Goal: Task Accomplishment & Management: Manage account settings

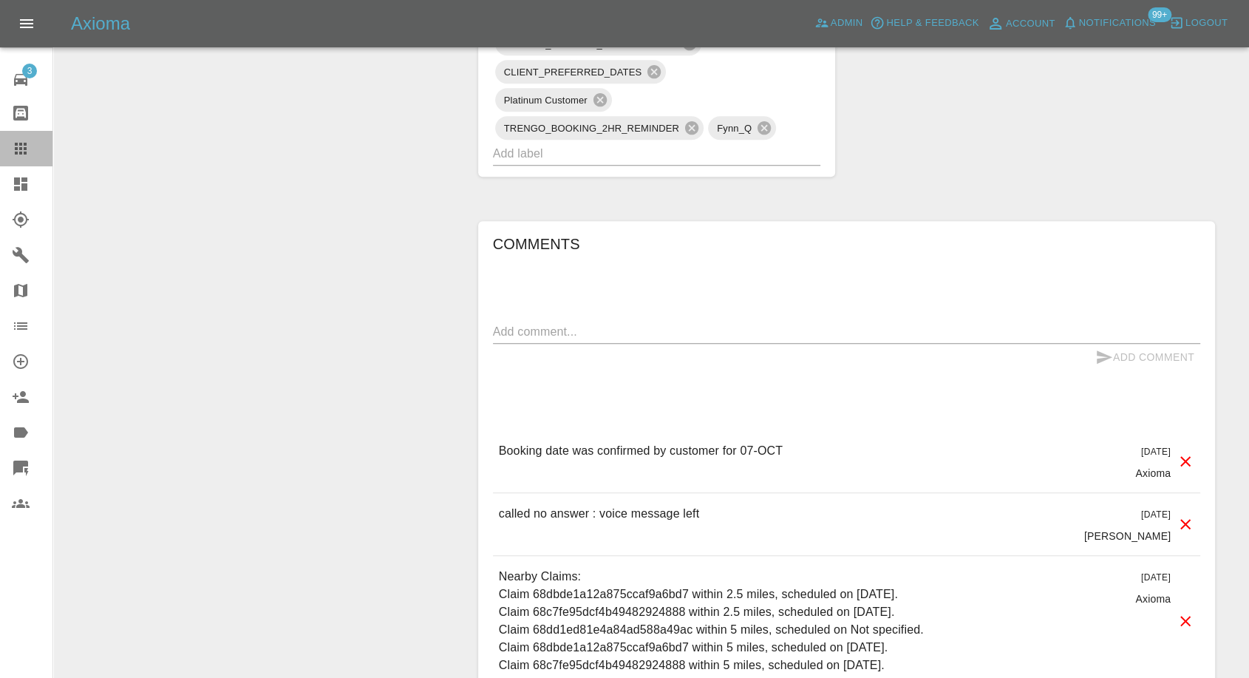
click at [17, 146] on icon at bounding box center [21, 149] width 18 height 18
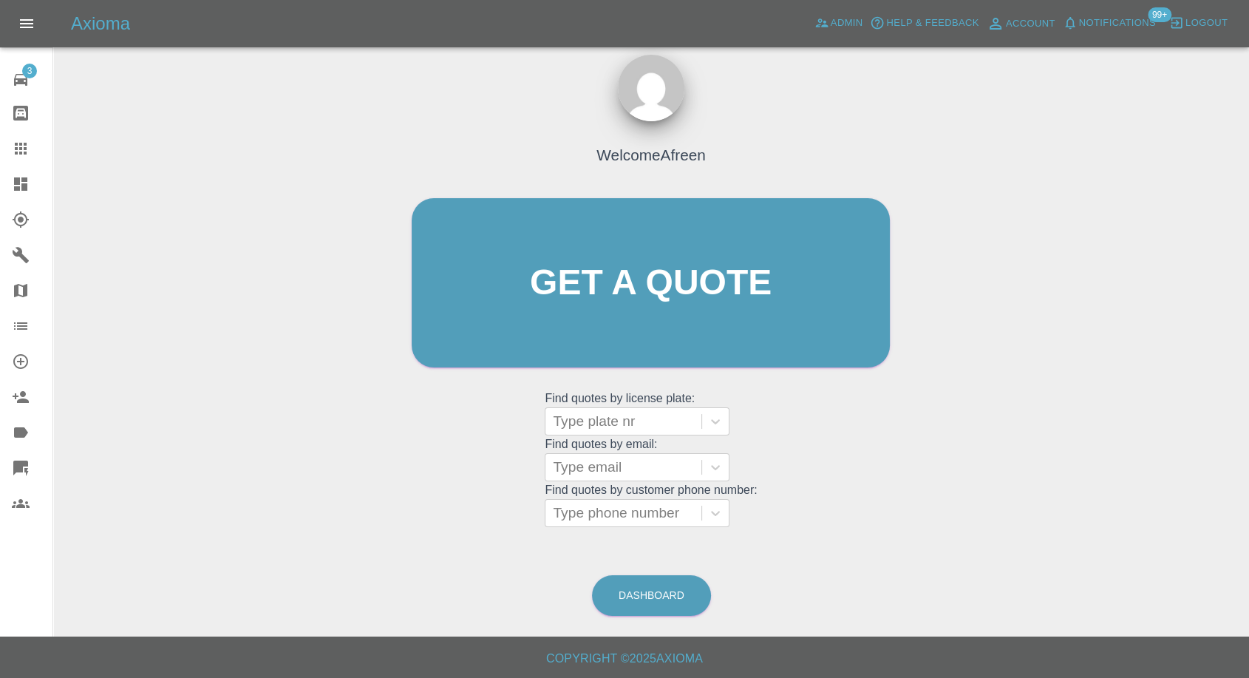
scroll to position [13, 0]
click at [568, 460] on div at bounding box center [623, 467] width 141 height 21
paste input "darren.reynolds@live.co.uk"
type input "darren.reynolds@live.co.uk"
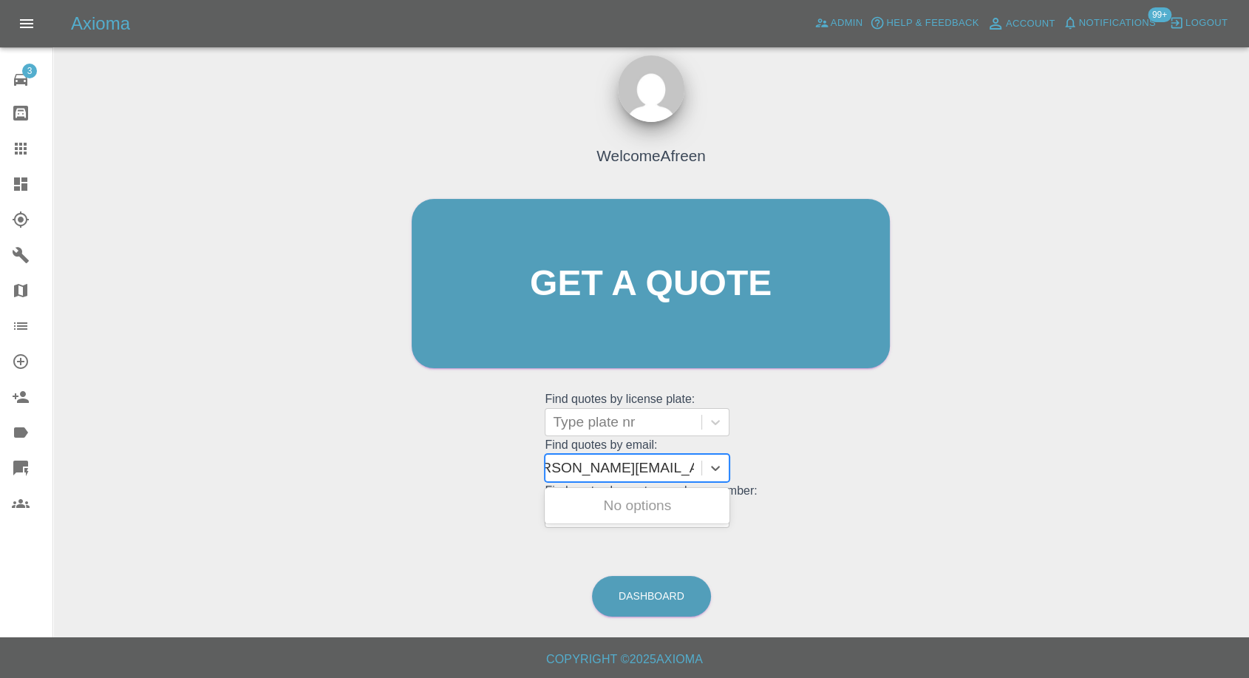
scroll to position [0, 21]
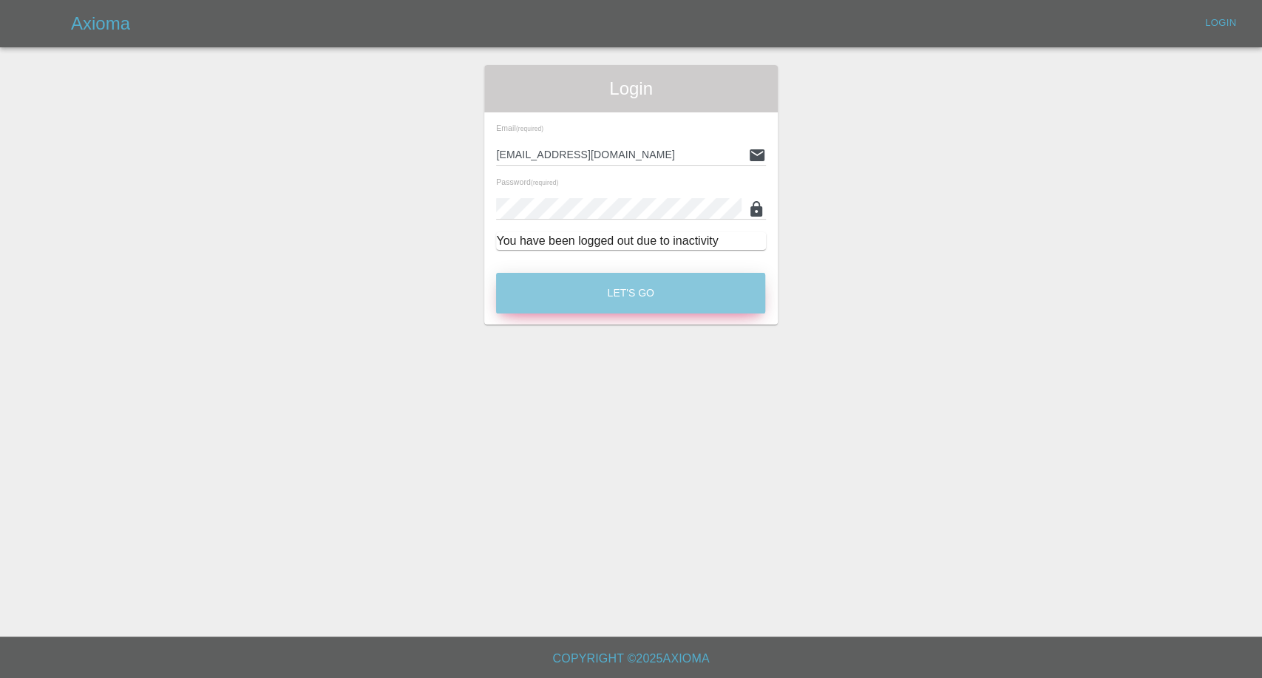
click at [633, 293] on button "Let's Go" at bounding box center [630, 293] width 269 height 41
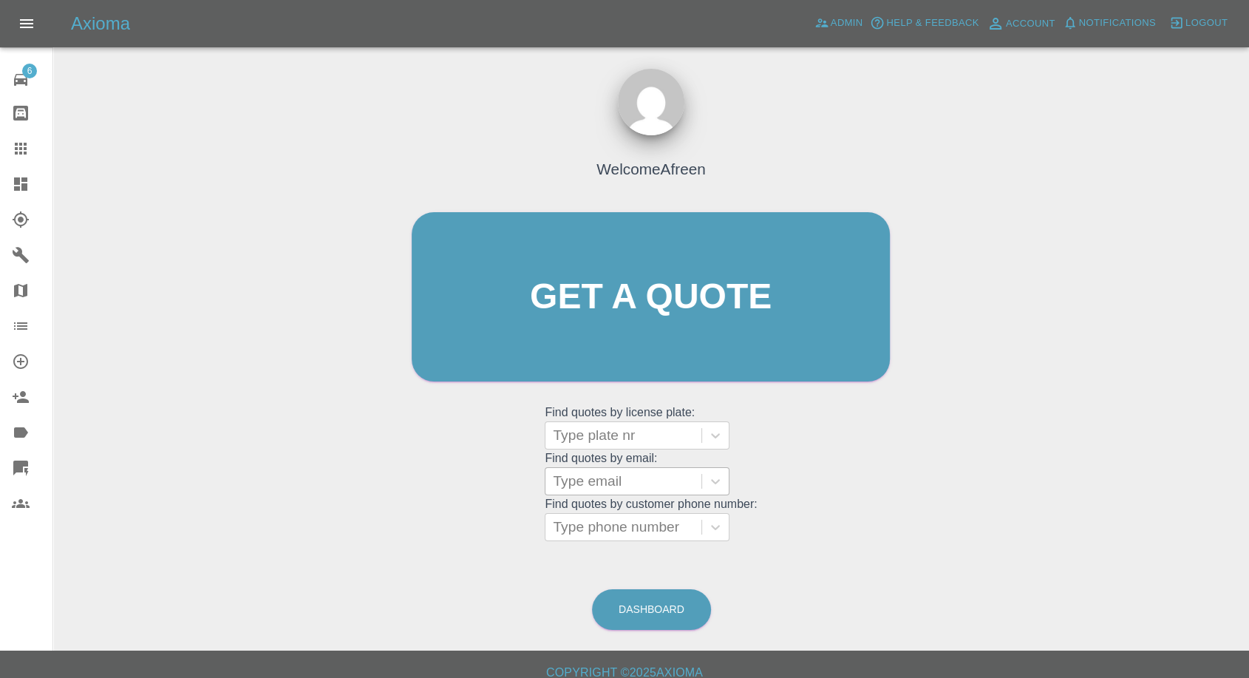
click at [595, 486] on div at bounding box center [623, 481] width 141 height 21
paste input "darren.reynolds@live.co.uk"
type input "darren.reynolds@live.co.uk"
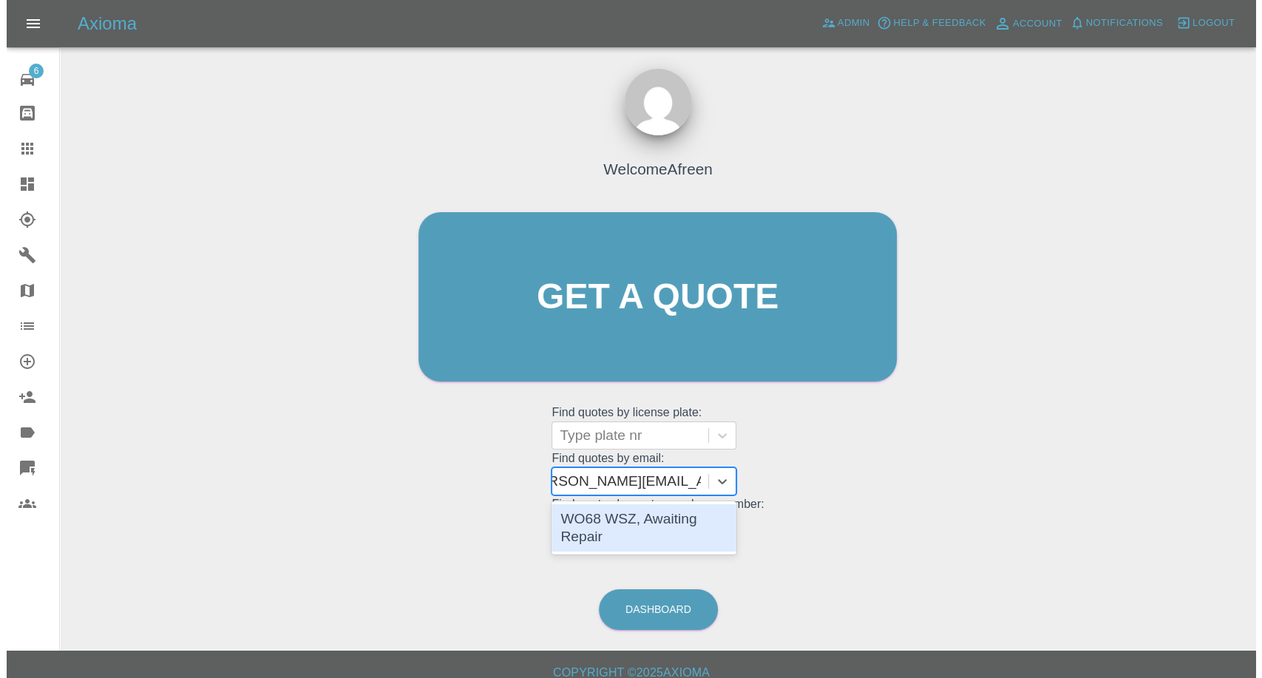
scroll to position [0, 21]
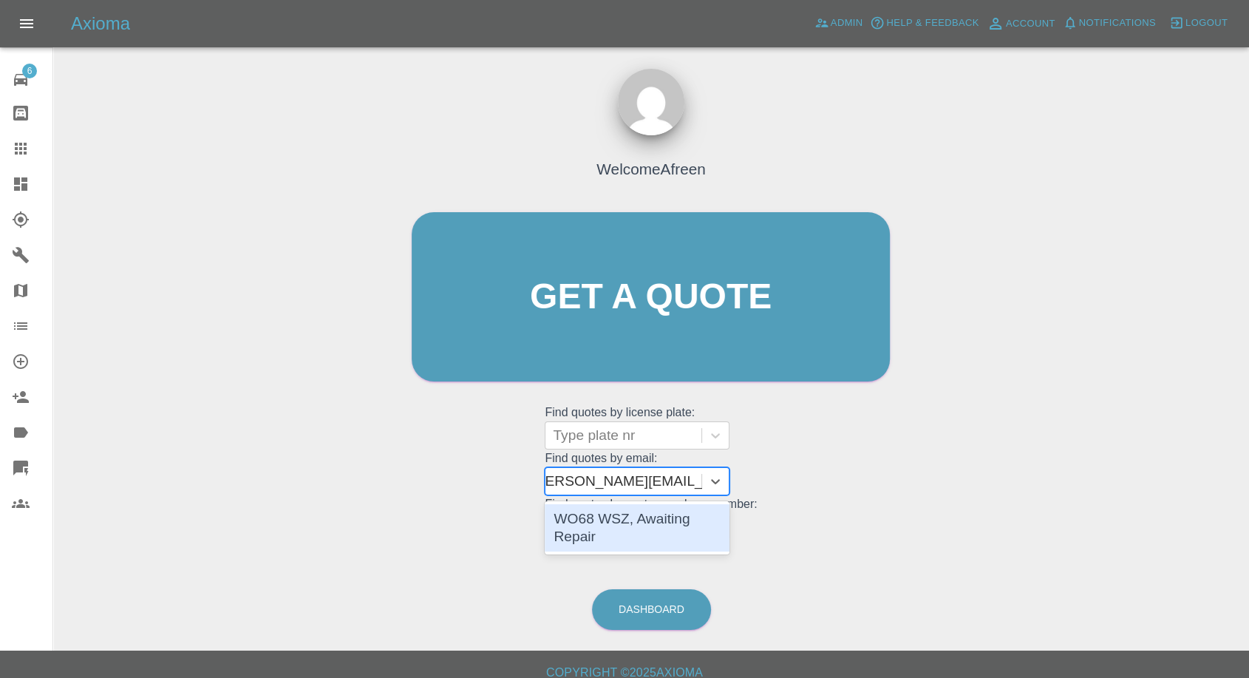
click at [633, 531] on div "WO68 WSZ, Awaiting Repair" at bounding box center [637, 527] width 185 height 47
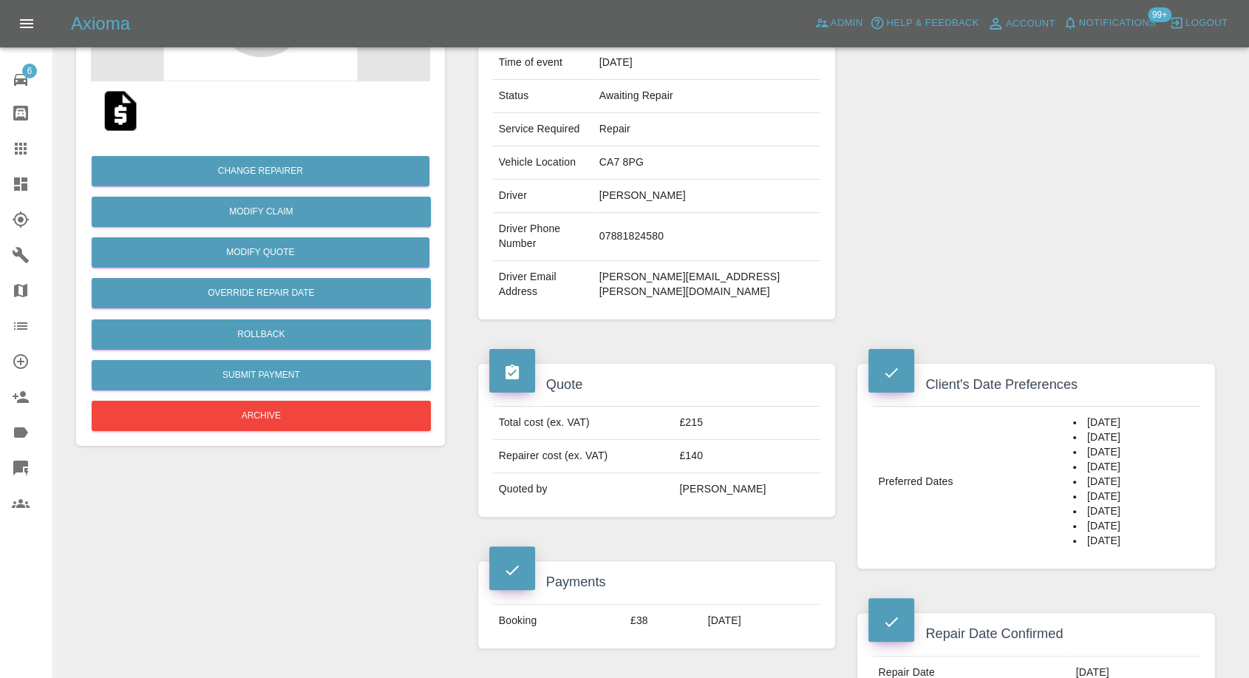
scroll to position [328, 0]
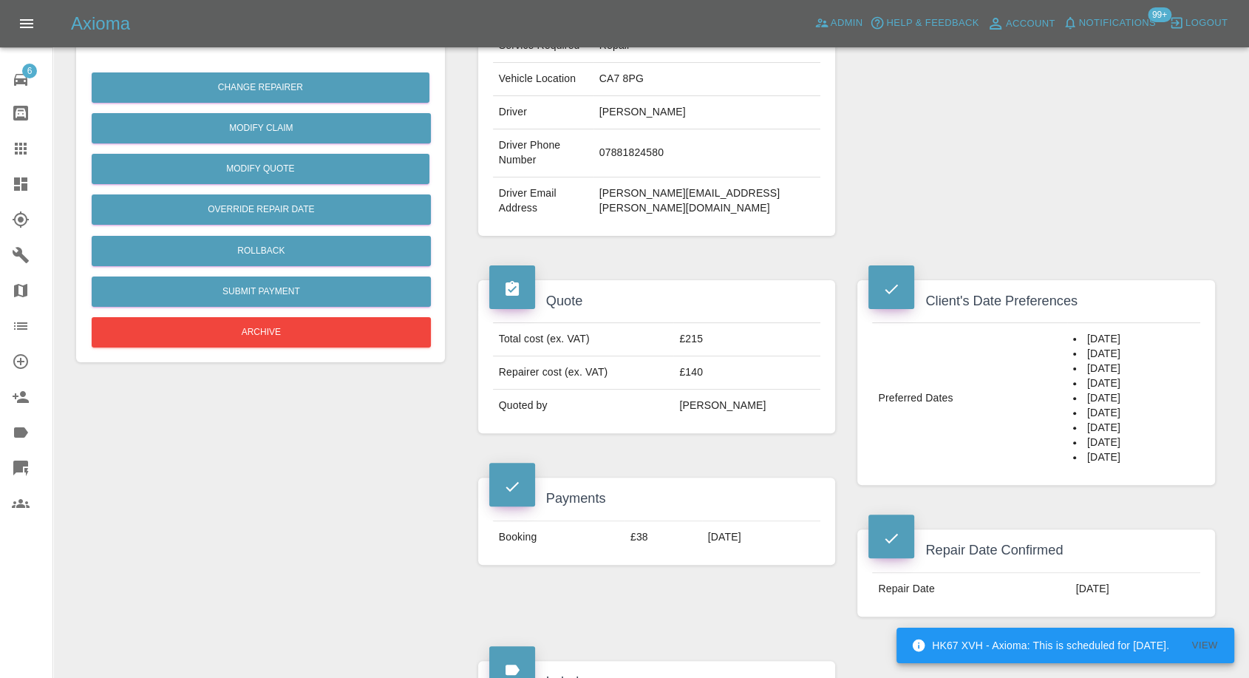
click at [932, 452] on div "Client's Date Preferences Preferred Dates 11/10/2025 12/10/2025 13/10/2025 14/1…" at bounding box center [1036, 382] width 380 height 249
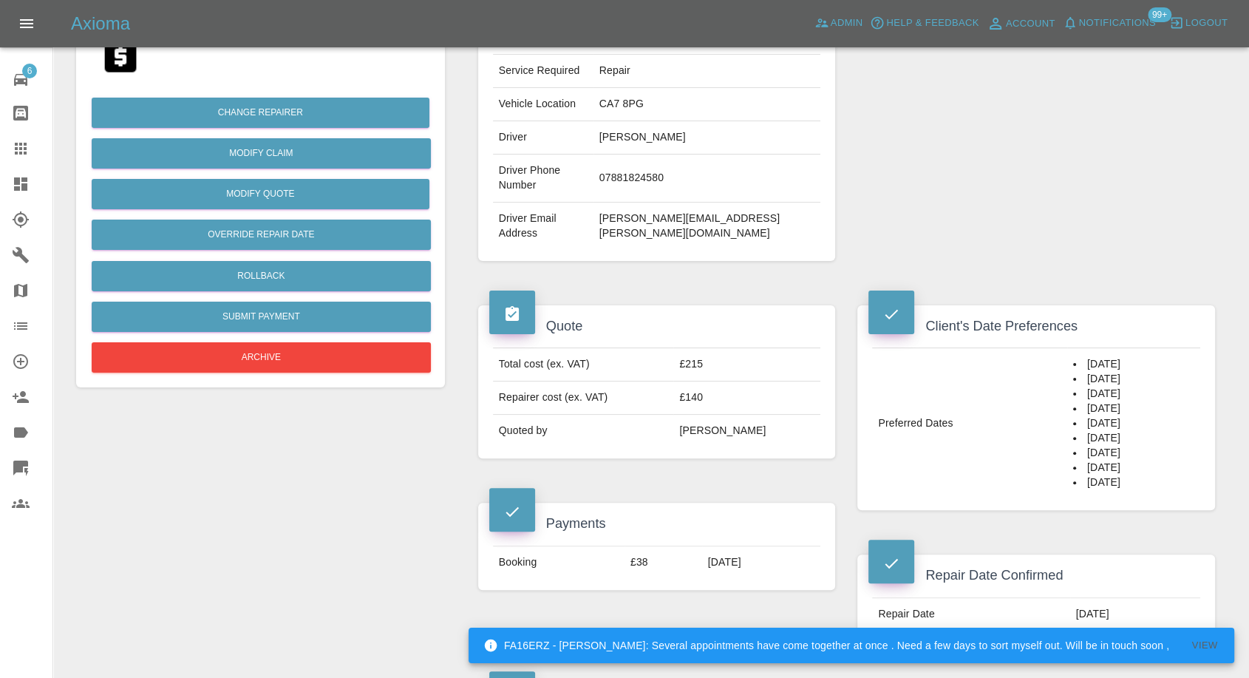
scroll to position [492, 0]
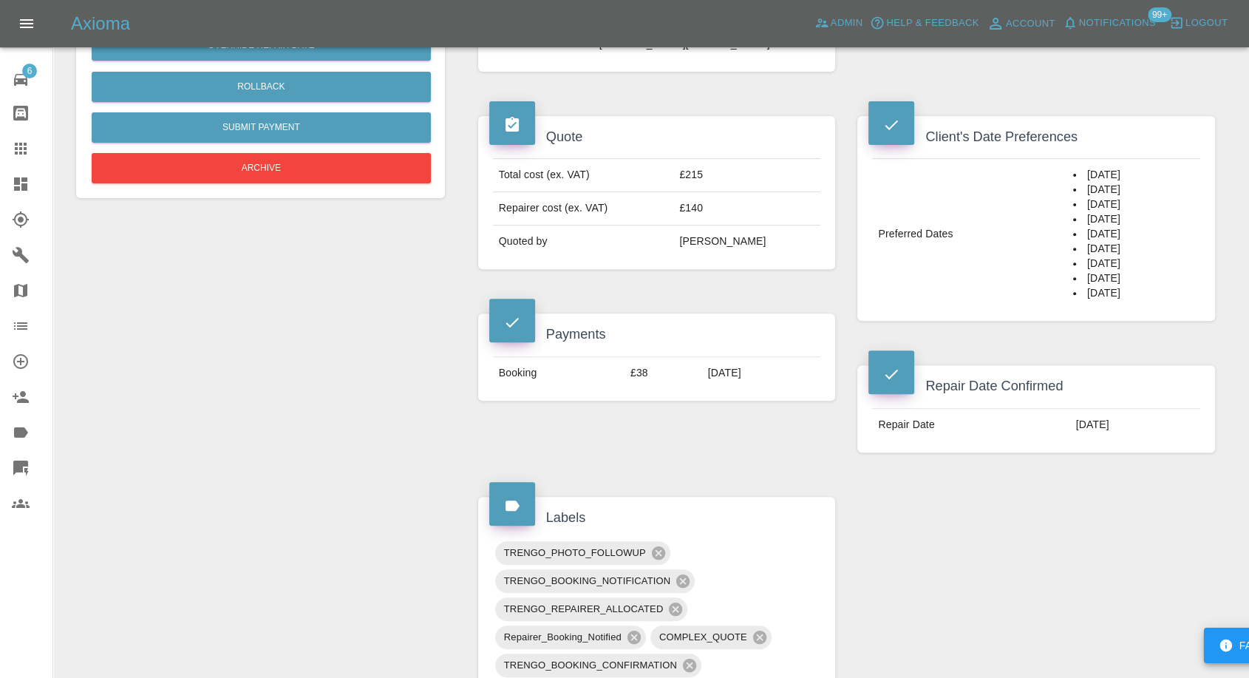
click at [1010, 513] on div "Claim Information Vehicle Make, Model, Year MITSUBISHI L200 2019 Registration p…" at bounding box center [846, 547] width 759 height 1788
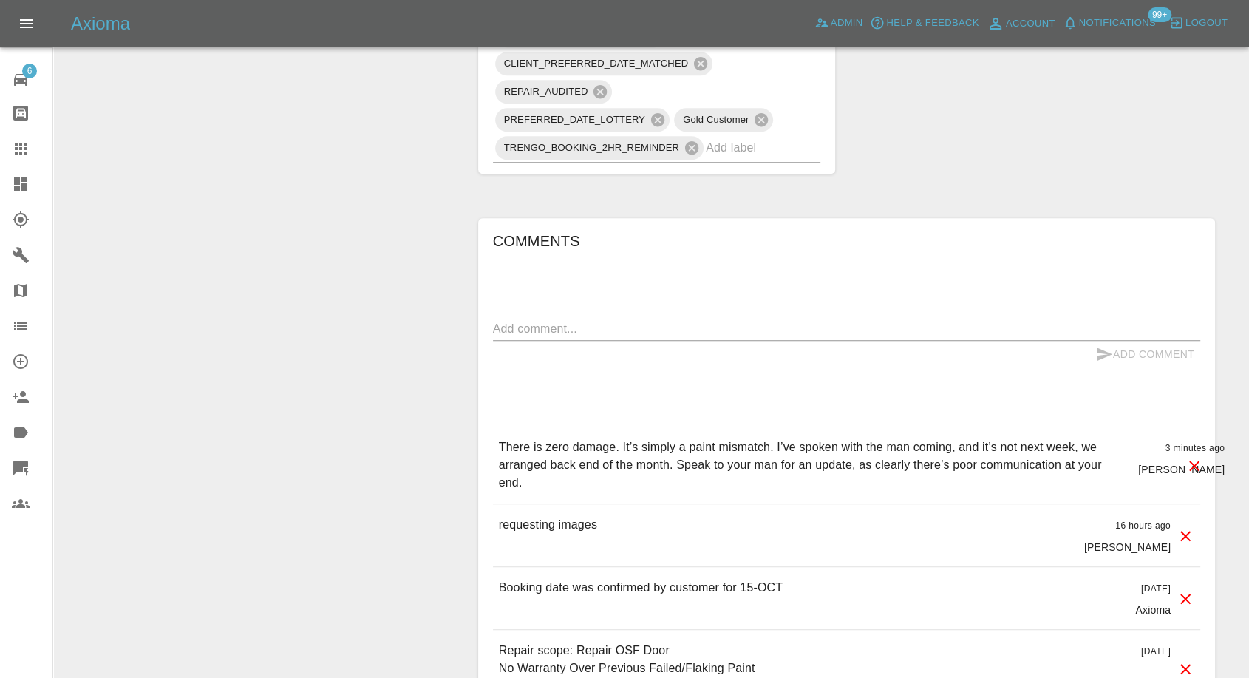
scroll to position [1061, 0]
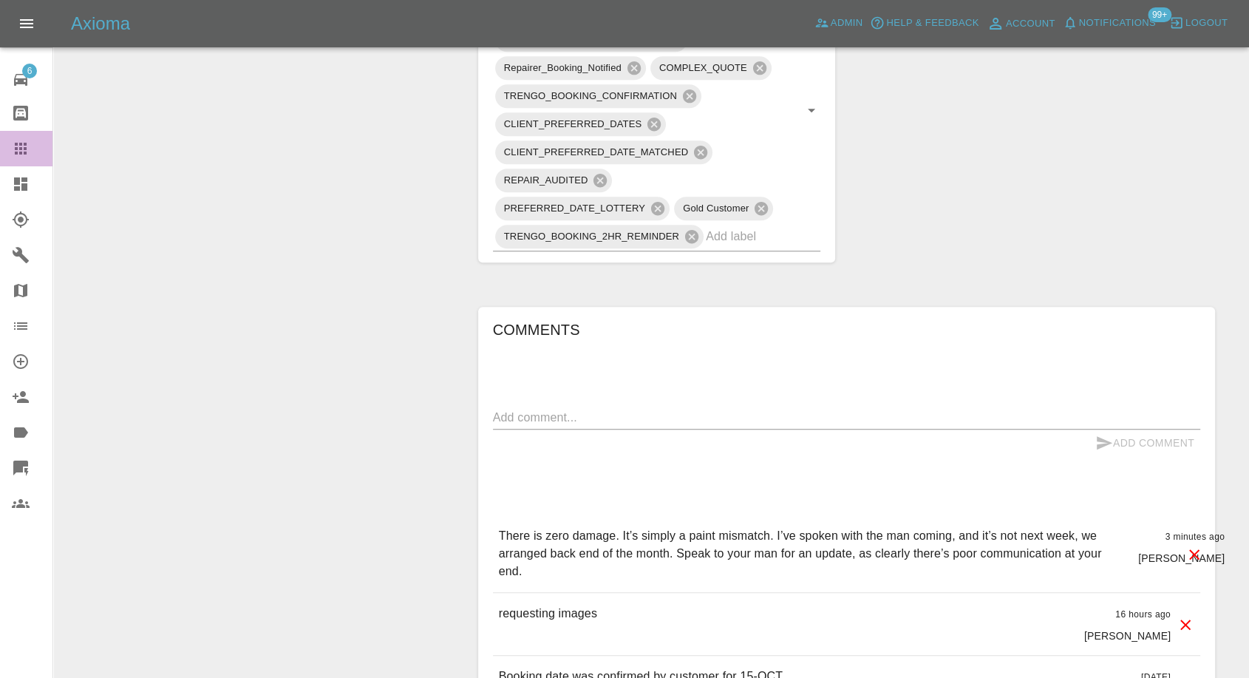
click at [20, 146] on icon at bounding box center [21, 149] width 18 height 18
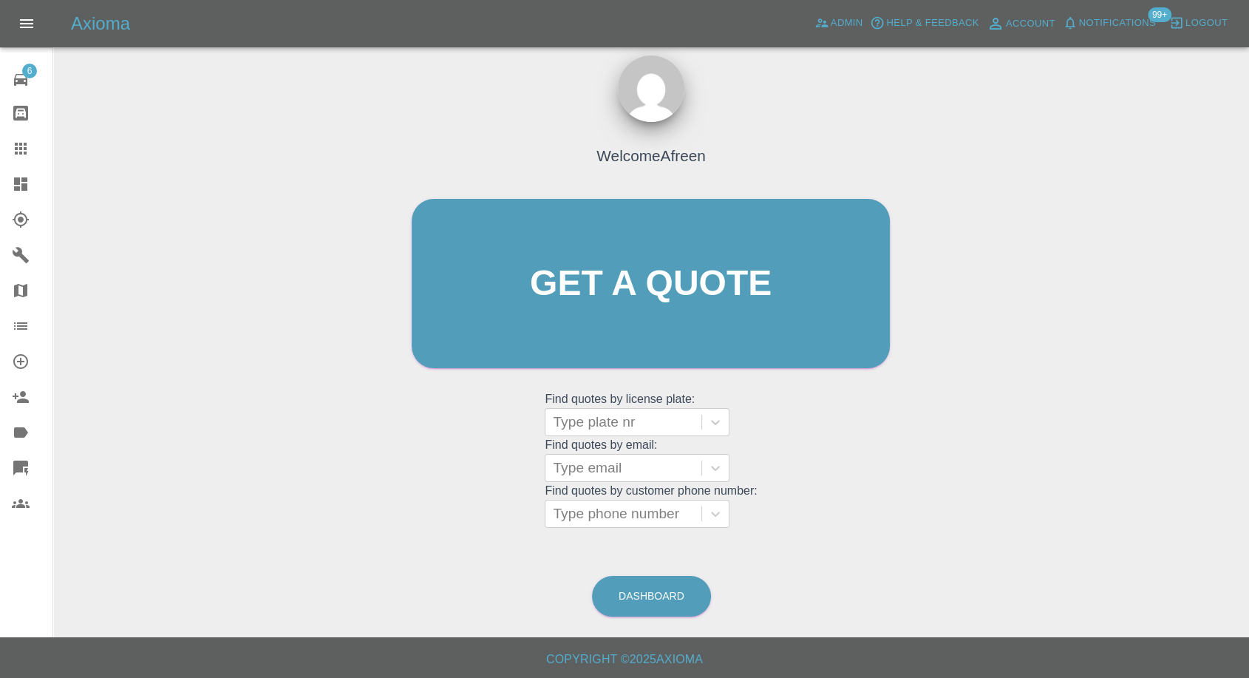
click at [94, 307] on main "Welcome Afreen Get a quote Get a quote Find quotes by license plate: Type plate…" at bounding box center [624, 312] width 1249 height 650
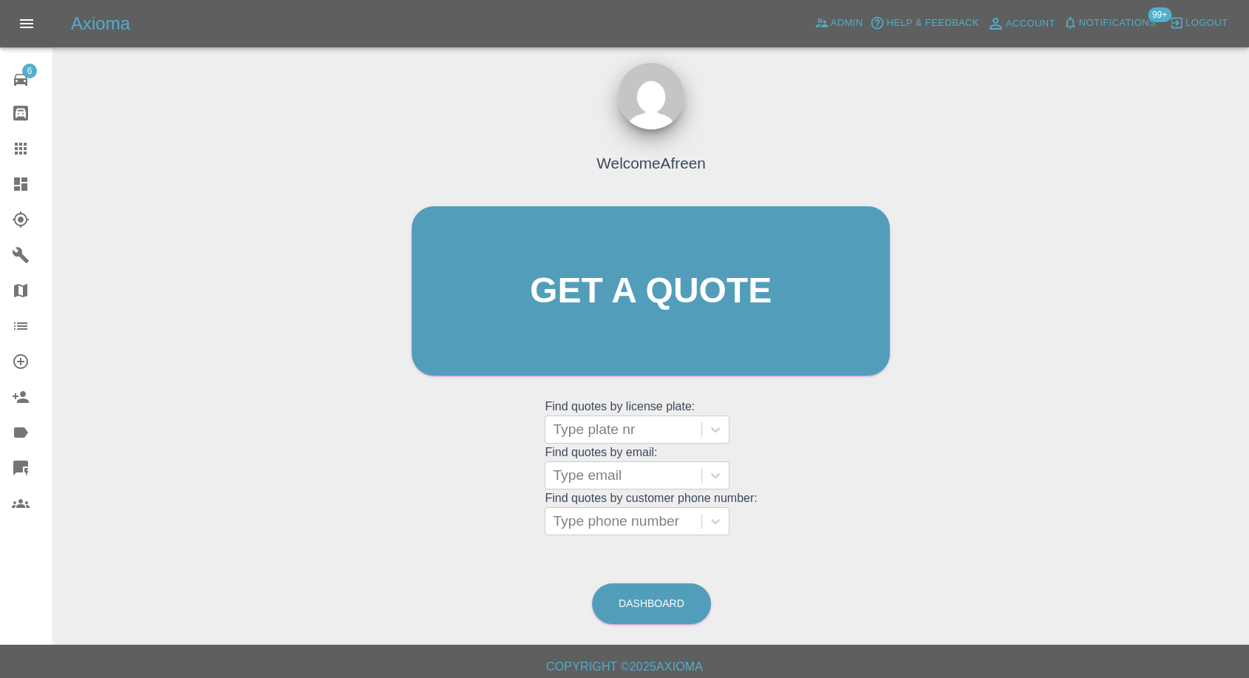
scroll to position [0, 0]
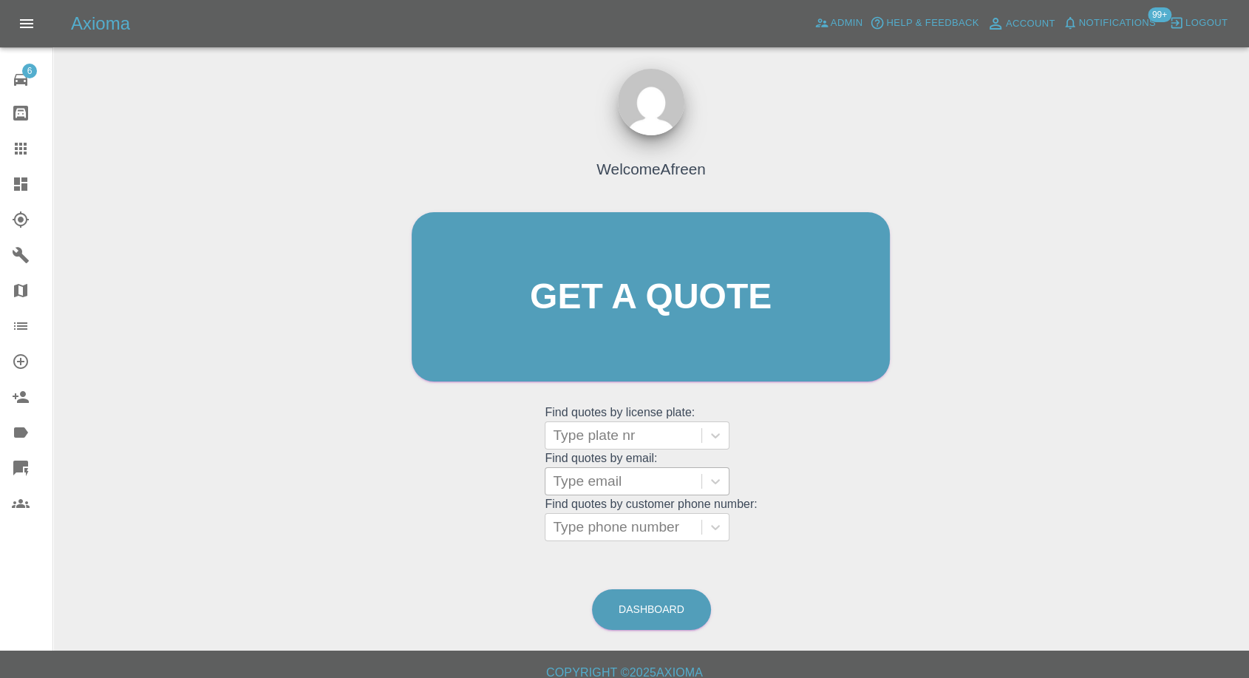
click at [653, 489] on div at bounding box center [623, 481] width 141 height 21
paste input ""richard.hilton@fsp.co.uk" <undefined>"
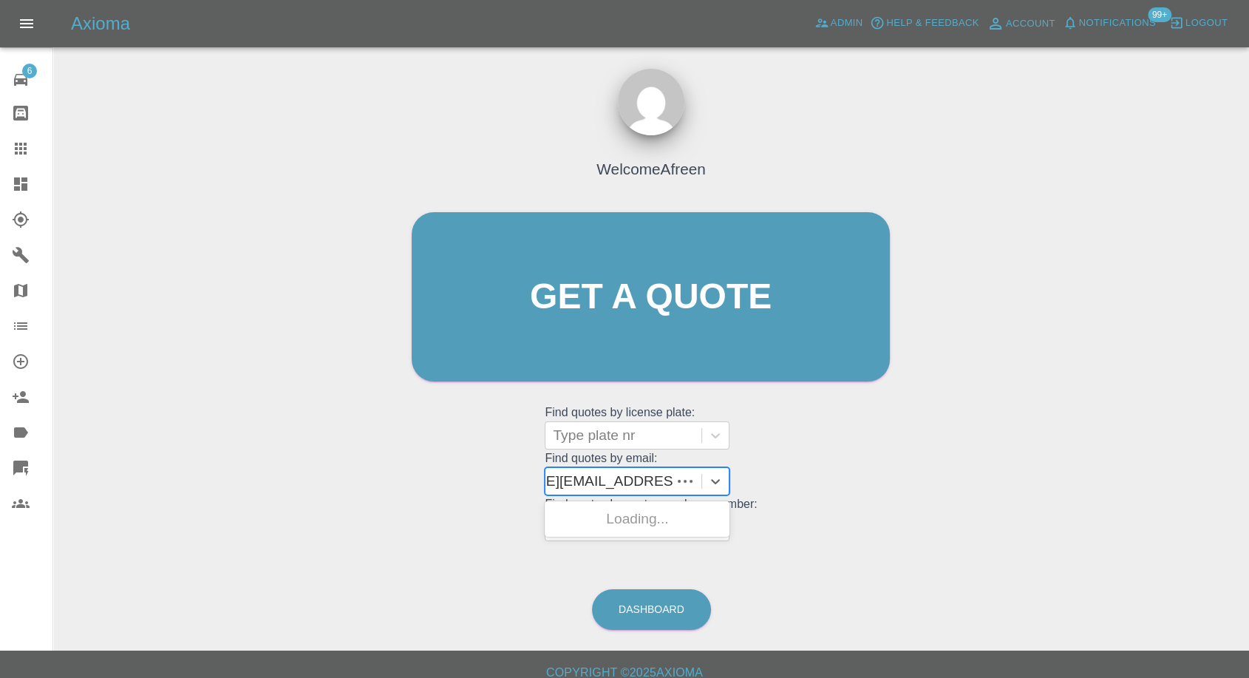
scroll to position [0, 95]
click at [605, 483] on input ""richard.hilton@fsp.co.uk" <undefined>" at bounding box center [581, 481] width 249 height 18
drag, startPoint x: 610, startPoint y: 481, endPoint x: 769, endPoint y: 481, distance: 158.2
click at [769, 481] on div "Welcome Afreen Get a quote Get a quote Find quotes by license plate: Type plate…" at bounding box center [650, 325] width 509 height 446
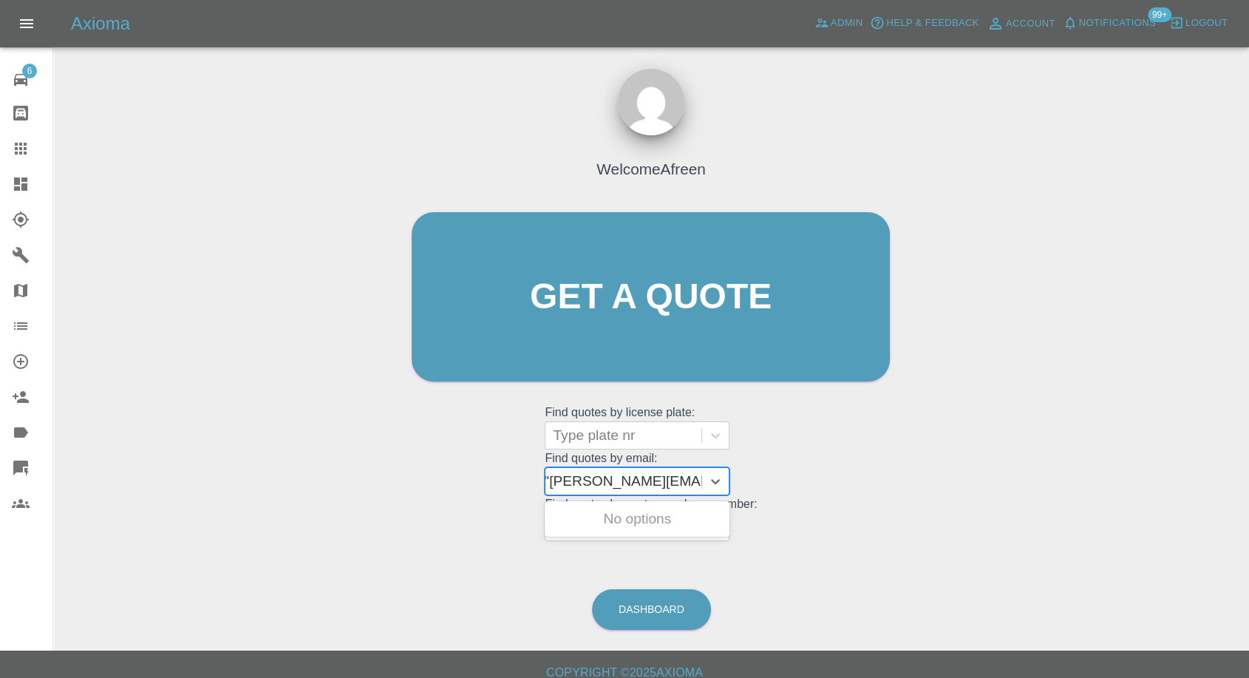
scroll to position [0, 7]
type input "richard.hilton@fsp.co.uk"
click at [631, 516] on div "BU20 TXT, Awaiting Repair" at bounding box center [637, 527] width 185 height 47
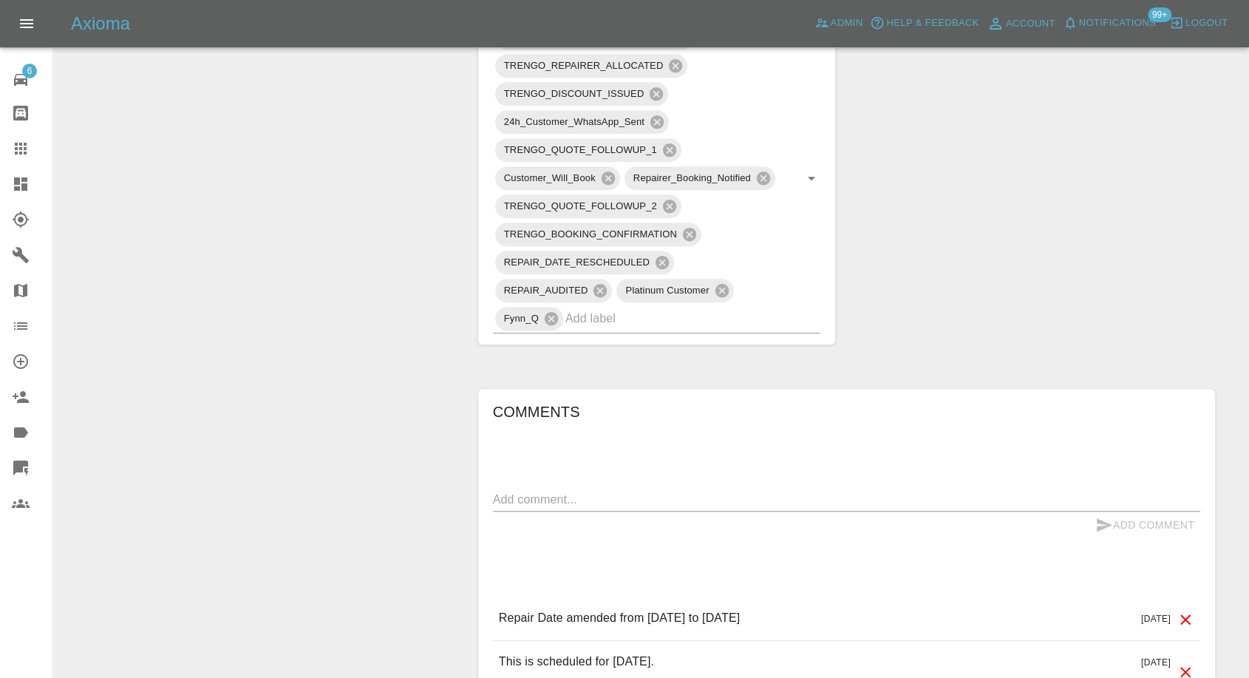
scroll to position [985, 0]
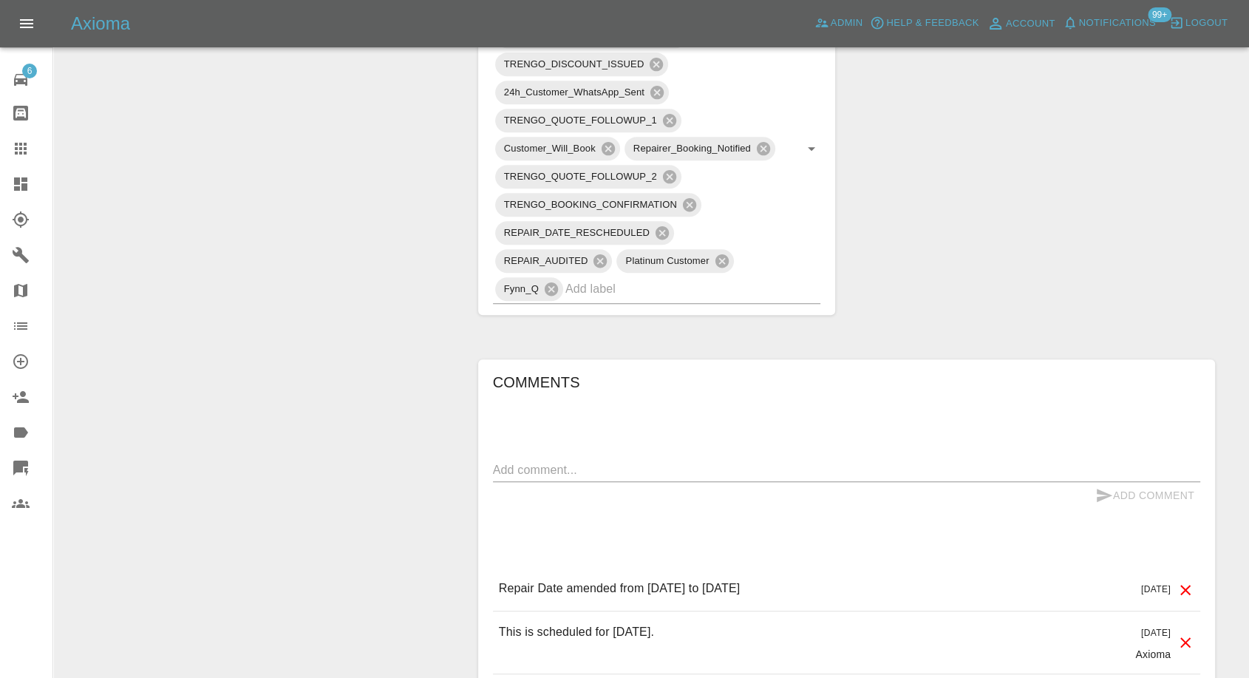
click at [28, 142] on icon at bounding box center [21, 149] width 18 height 18
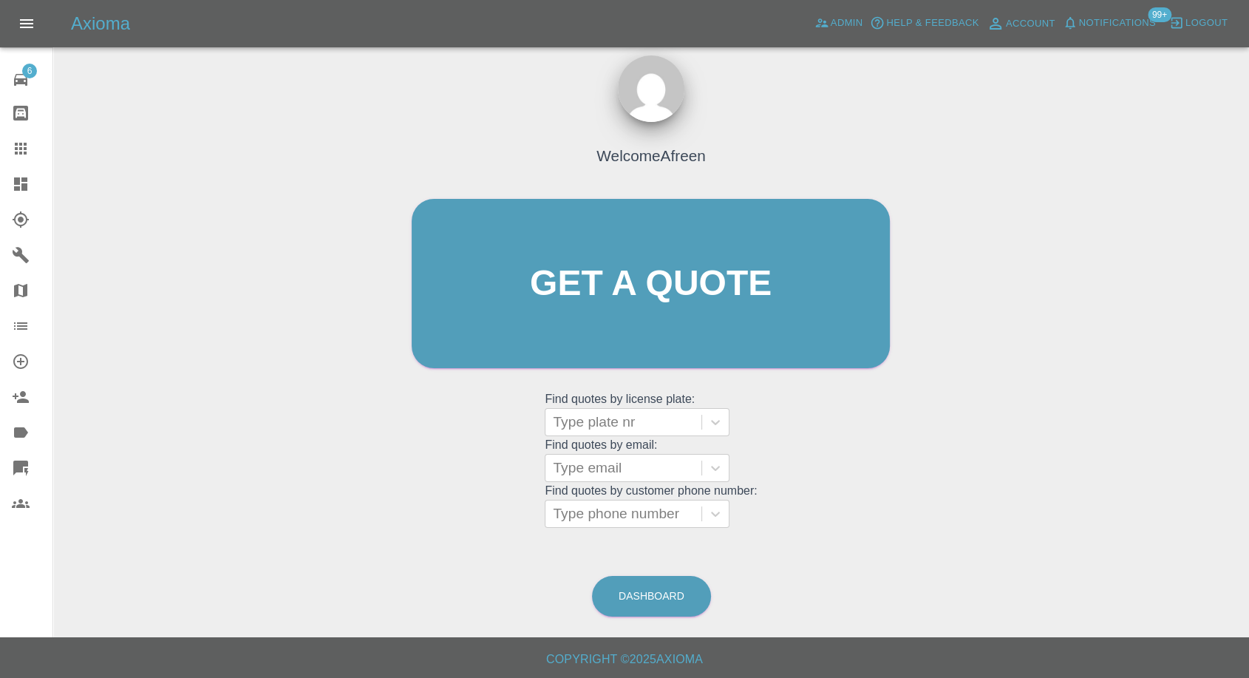
click at [633, 451] on grid "Find quotes by email: Type email" at bounding box center [651, 460] width 212 height 44
click at [602, 466] on div at bounding box center [623, 467] width 141 height 21
paste input ""ianmacro85@gmail.com" <undefined>"
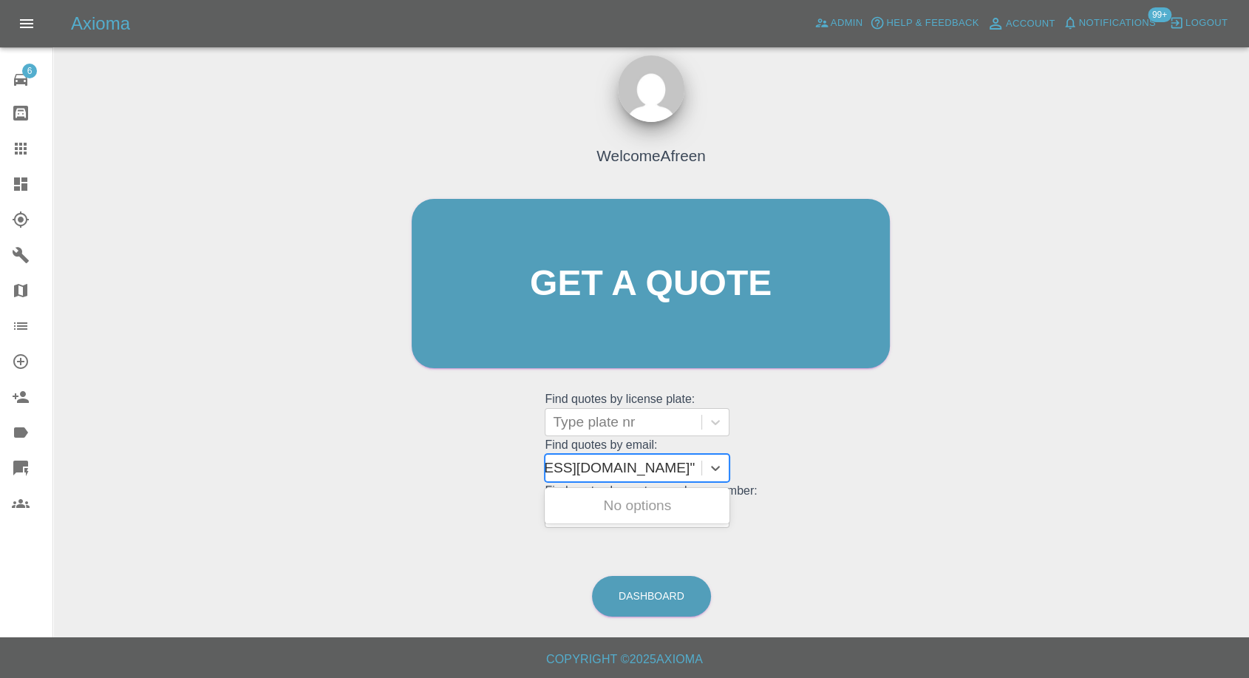
scroll to position [0, 98]
drag, startPoint x: 607, startPoint y: 463, endPoint x: 851, endPoint y: 477, distance: 245.1
click at [851, 477] on div "Welcome Afreen Get a quote Get a quote Find quotes by license plate: Type plate…" at bounding box center [650, 312] width 509 height 446
type input "ianmacro85@gmail.com"
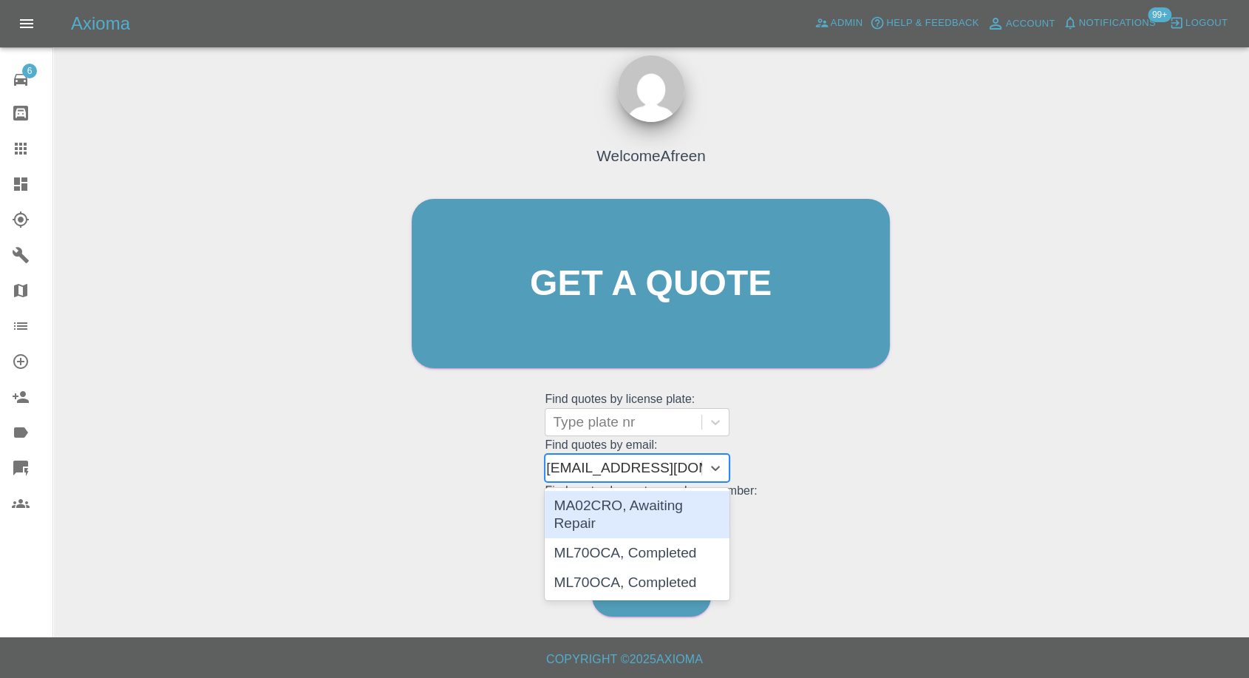
scroll to position [0, 6]
click at [665, 495] on div "MA02CRO, Awaiting Repair" at bounding box center [637, 514] width 185 height 47
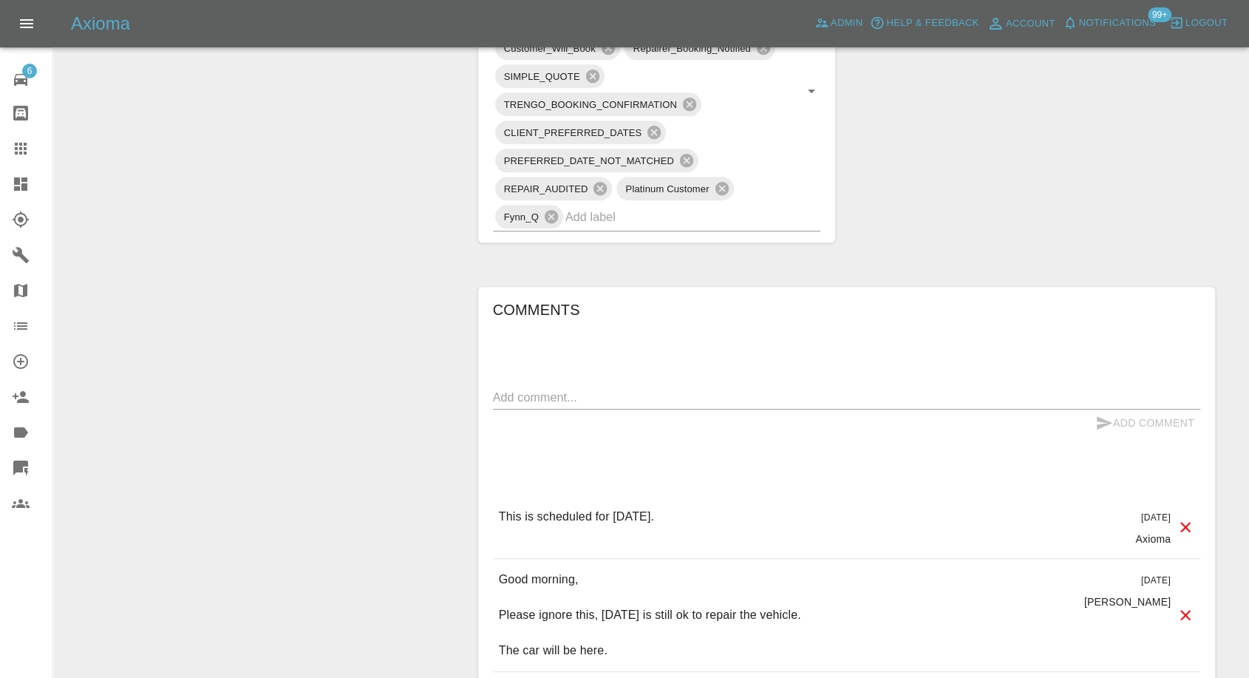
scroll to position [1231, 0]
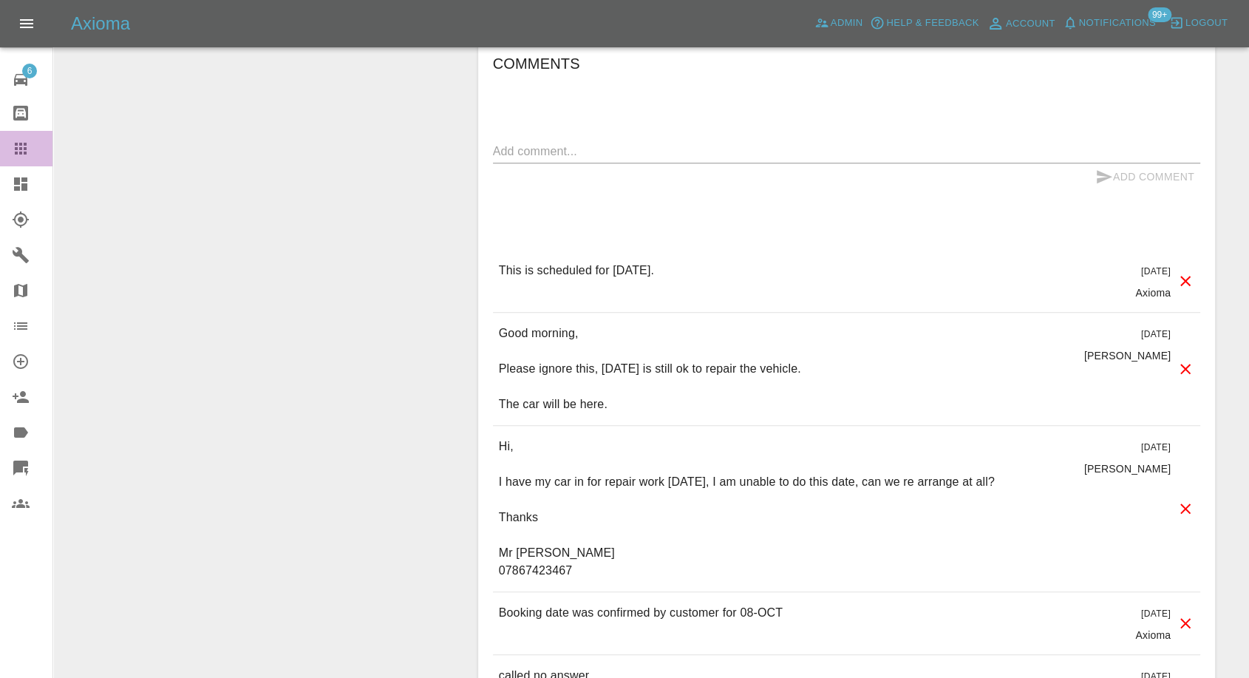
click at [14, 141] on icon at bounding box center [21, 149] width 18 height 18
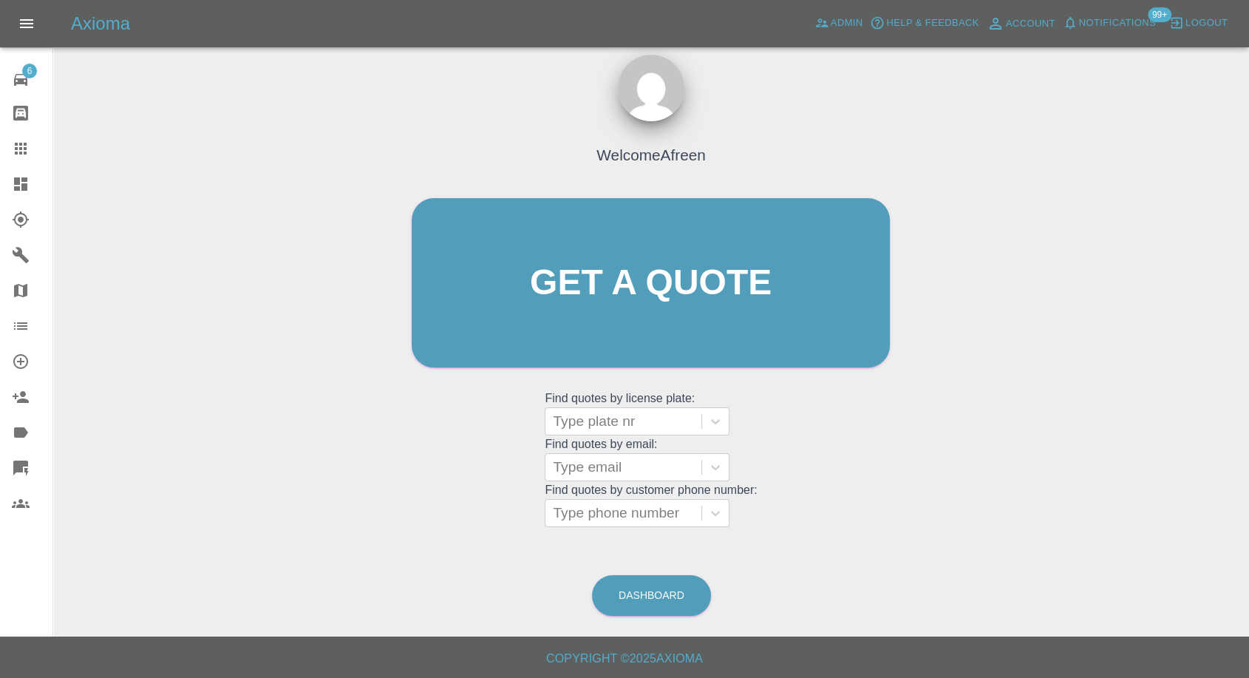
scroll to position [13, 0]
click at [604, 460] on div at bounding box center [623, 467] width 141 height 21
paste input ""owenbeddoe@hotmail.com" <undefined>"
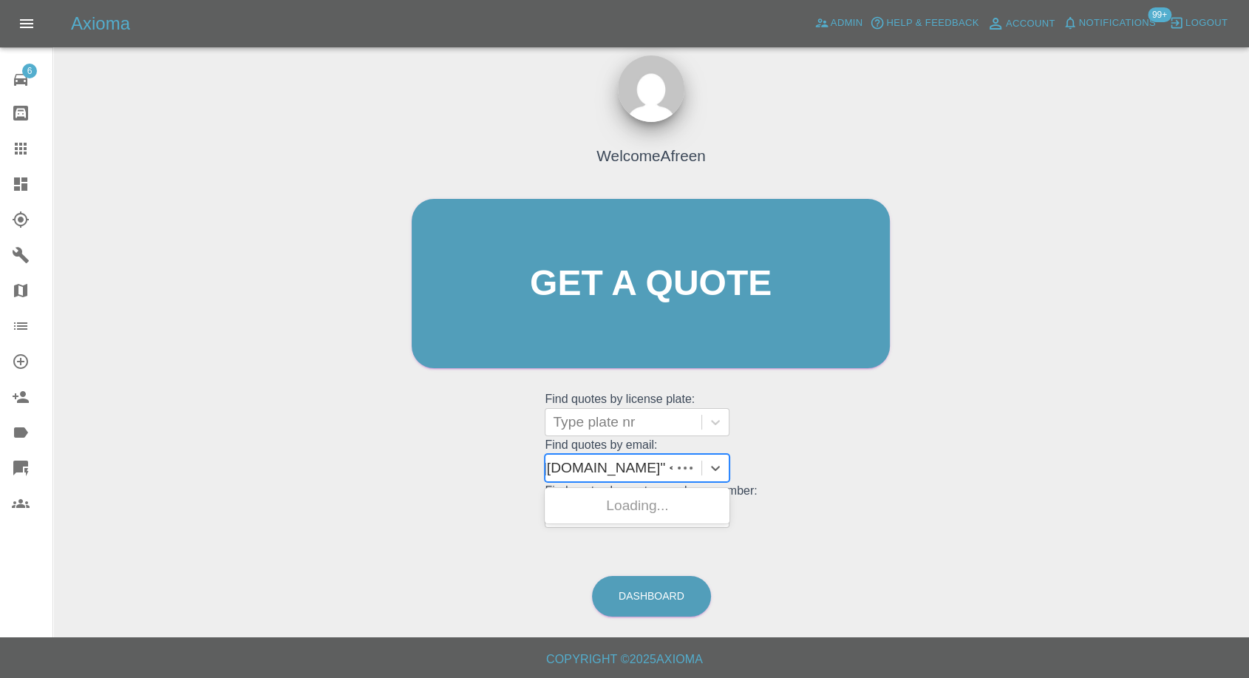
scroll to position [0, 118]
drag, startPoint x: 609, startPoint y: 464, endPoint x: 837, endPoint y: 465, distance: 227.6
click at [837, 465] on div "Welcome Afreen Get a quote Get a quote Find quotes by license plate: Type plate…" at bounding box center [650, 312] width 509 height 446
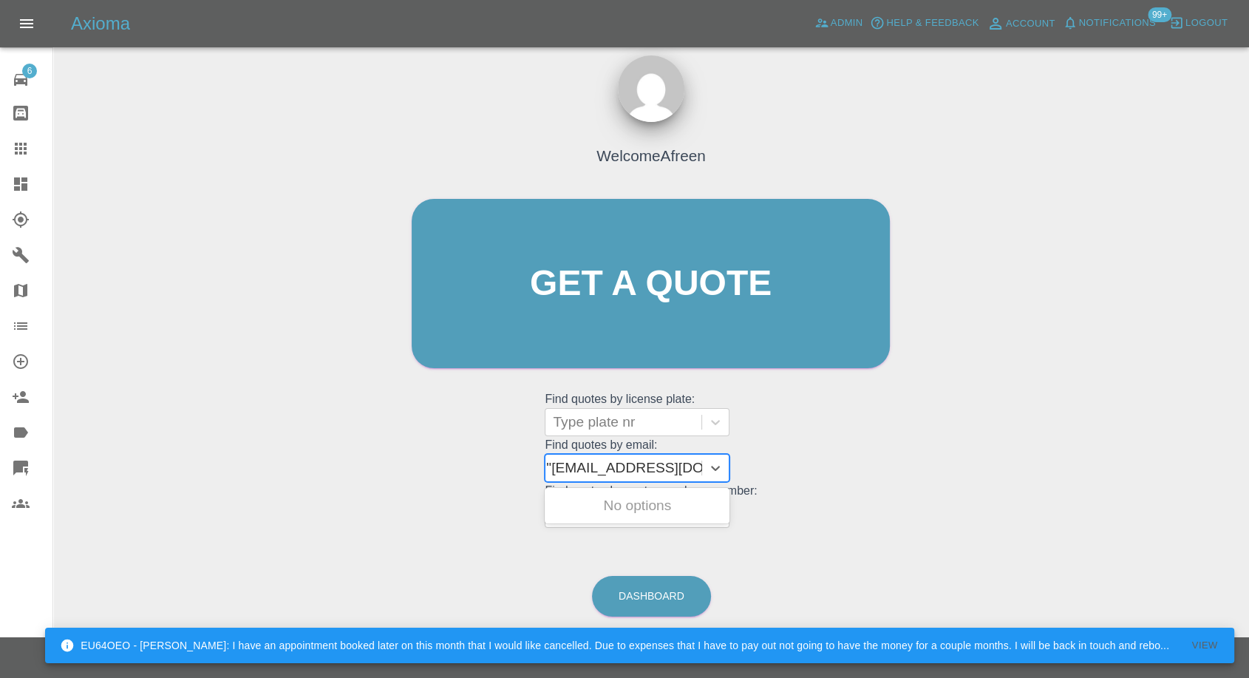
type input "owenbeddoe@hotmail.com"
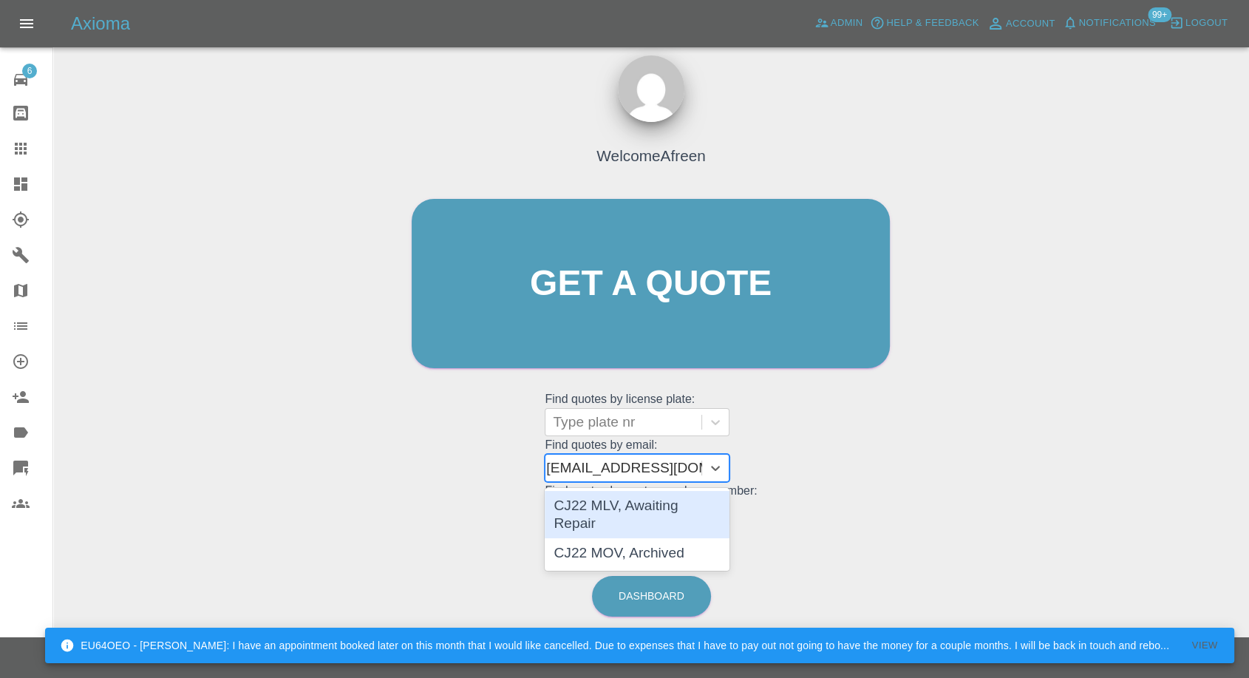
click at [645, 507] on div "CJ22 MLV, Awaiting Repair" at bounding box center [637, 514] width 185 height 47
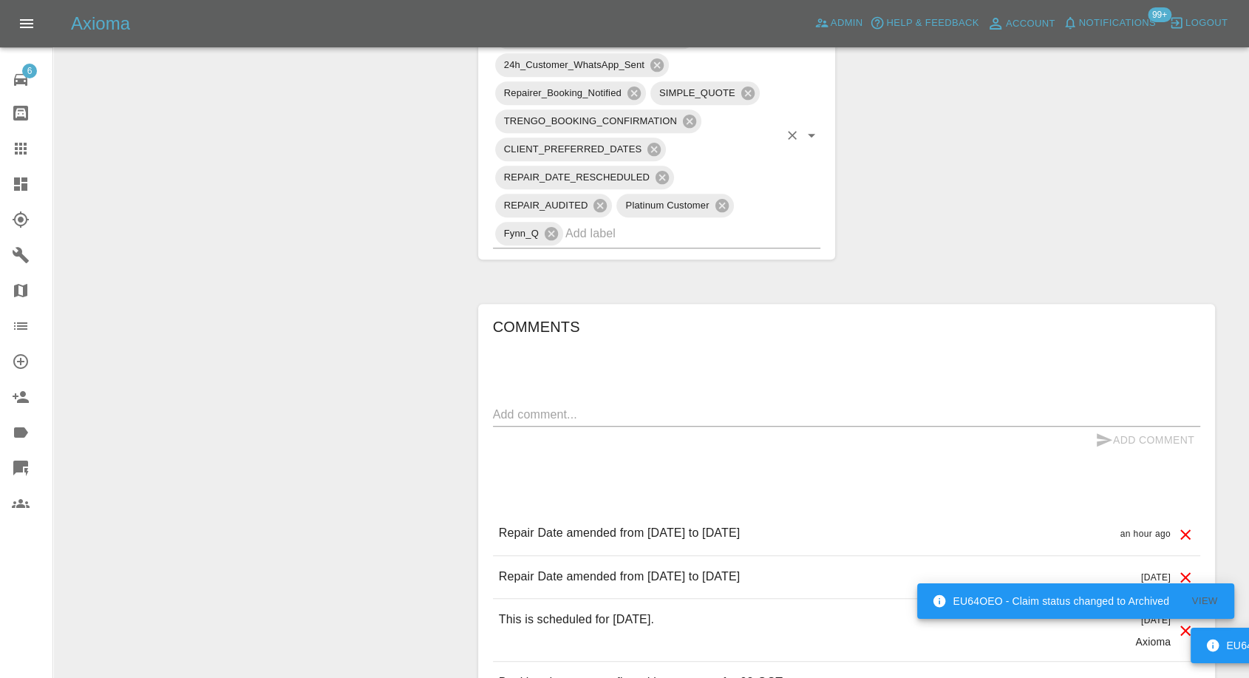
scroll to position [985, 0]
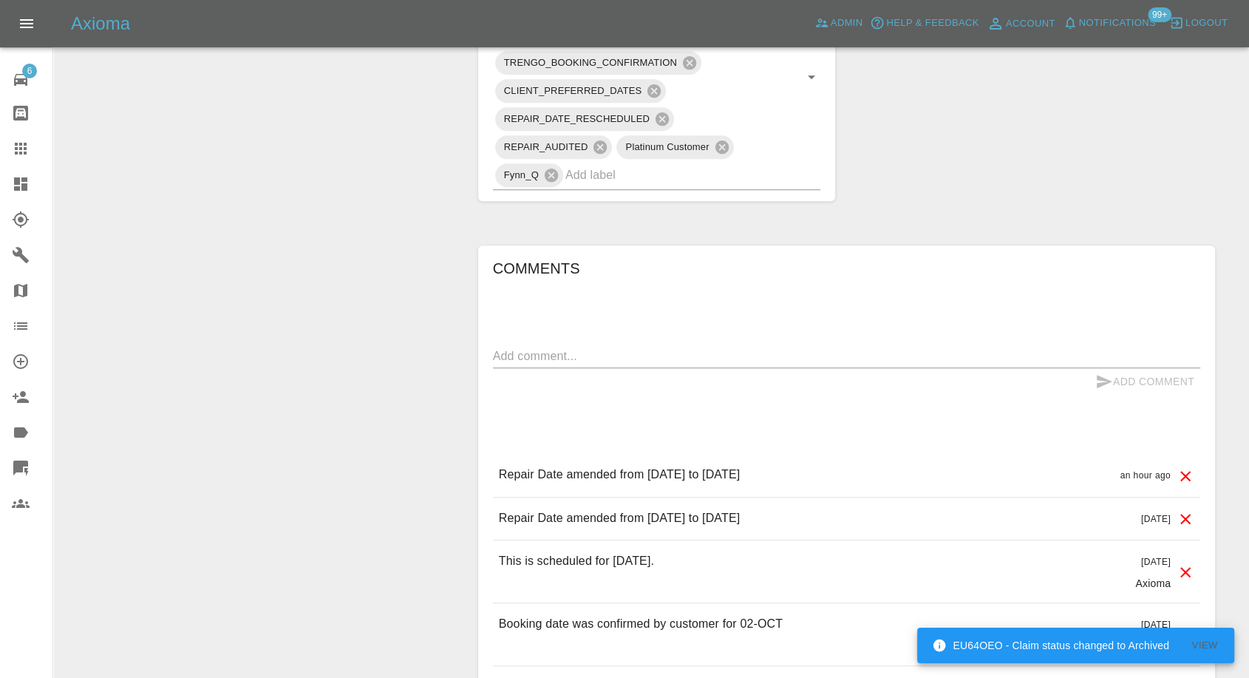
click at [28, 152] on icon at bounding box center [21, 149] width 18 height 18
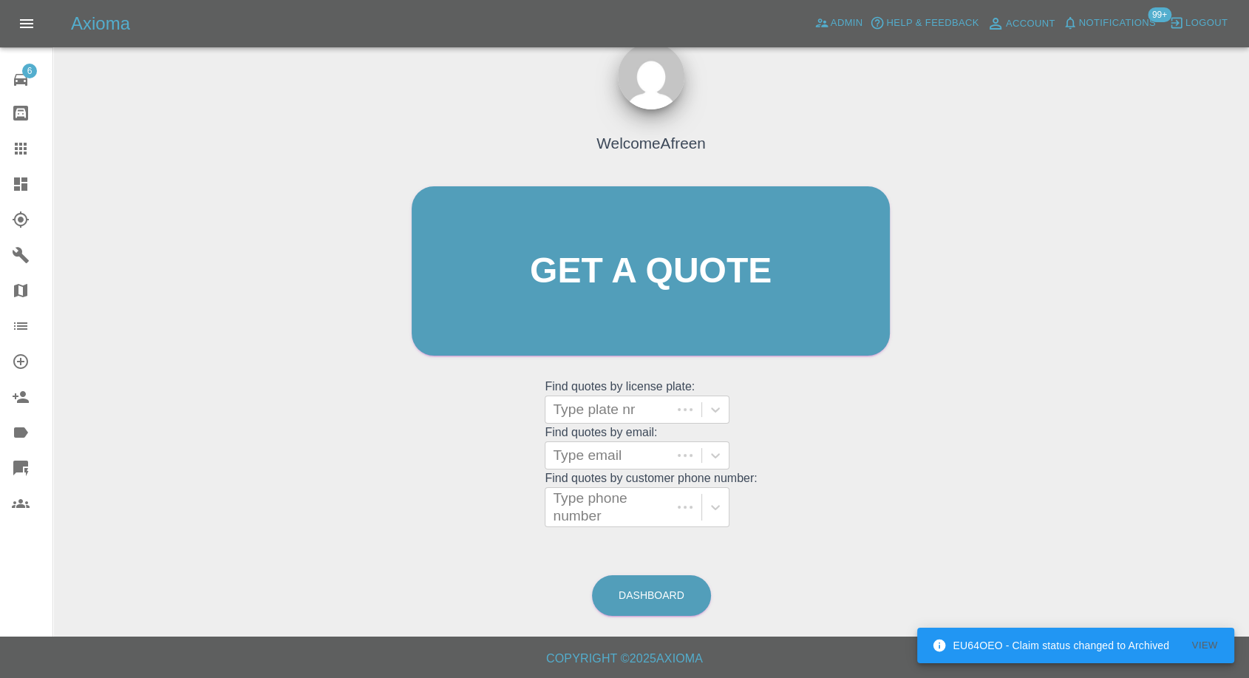
scroll to position [13, 0]
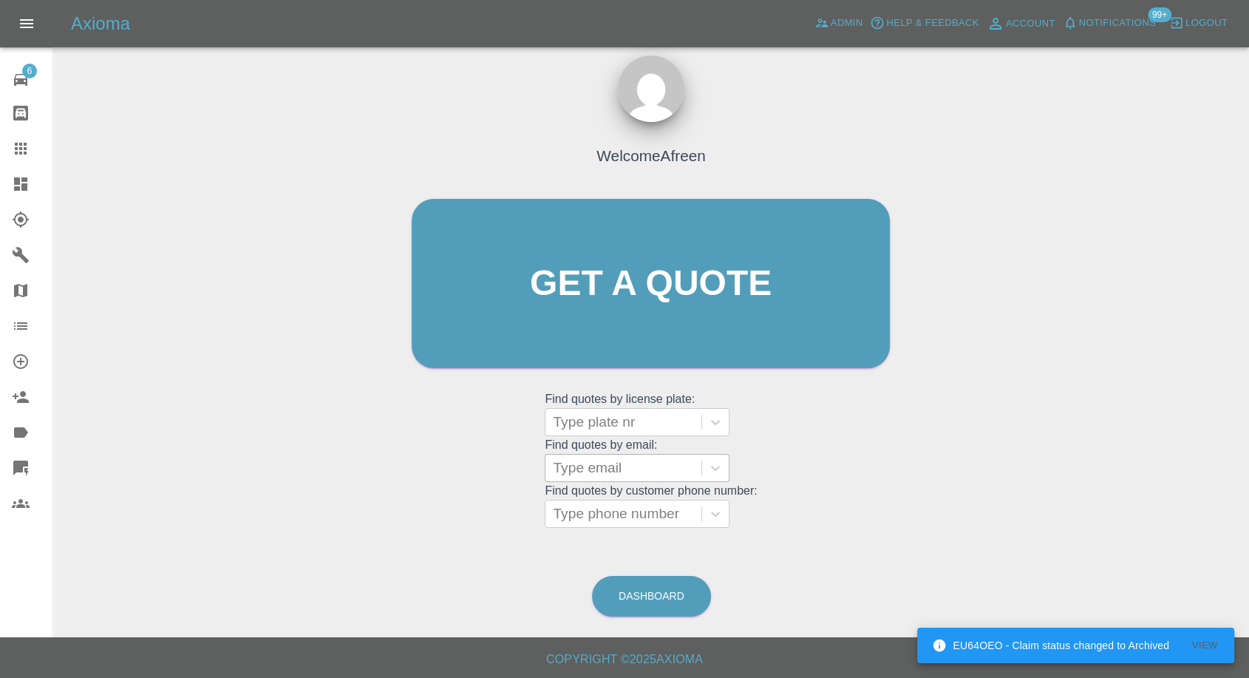
click at [616, 469] on div at bounding box center [623, 467] width 141 height 21
paste input ""stephenrobb@nhs.net" <undefined>"
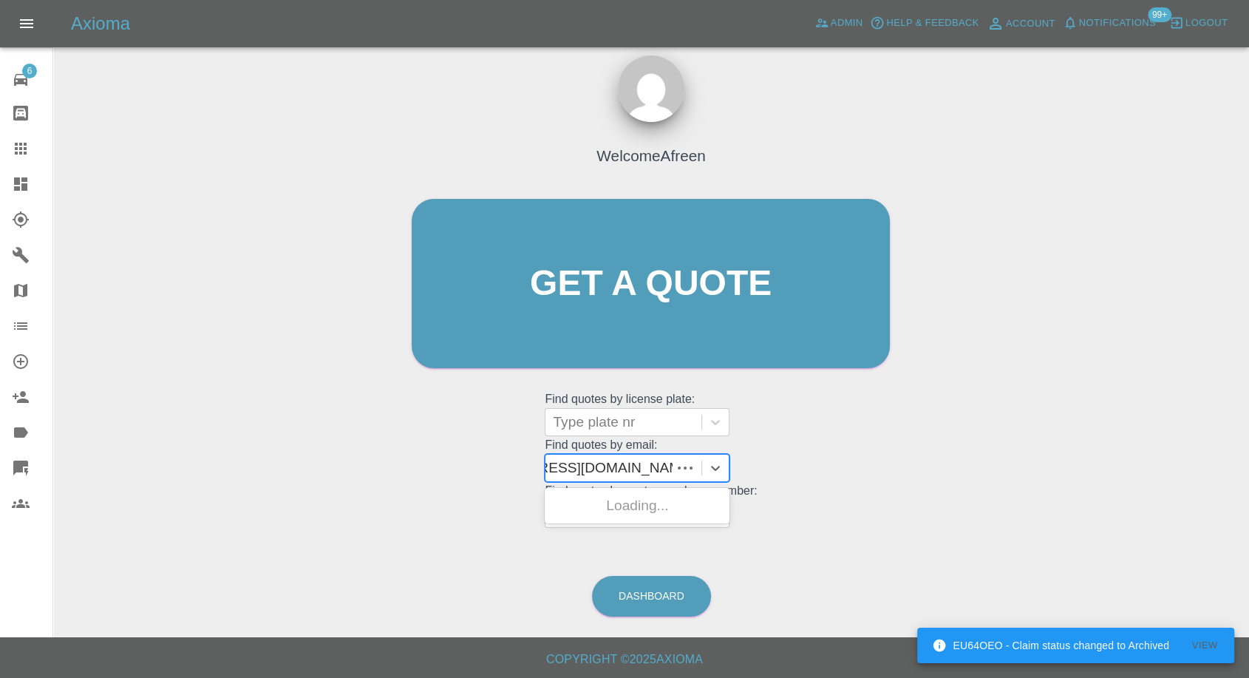
scroll to position [0, 84]
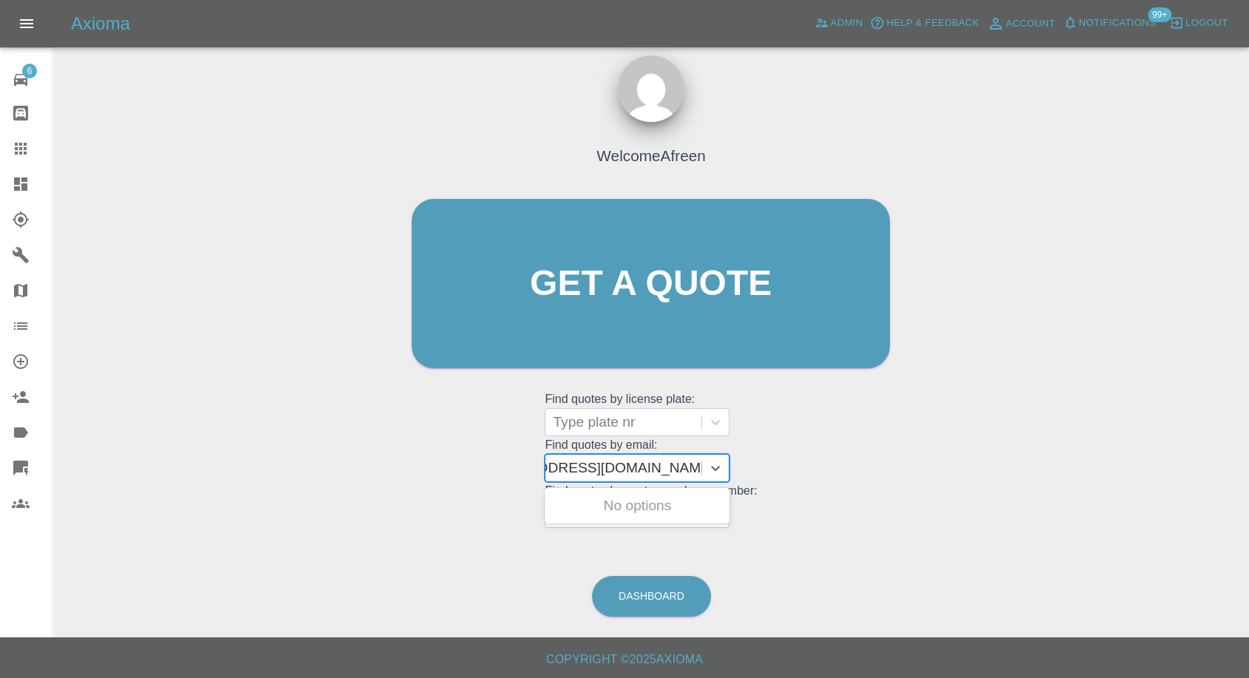
click at [610, 463] on input ""stephenrobb@nhs.net" <undefined>" at bounding box center [587, 468] width 236 height 18
drag, startPoint x: 610, startPoint y: 464, endPoint x: 734, endPoint y: 462, distance: 124.2
click at [734, 462] on grid "Find quotes by email: Use Up and Down to choose options, press Enter to select …" at bounding box center [651, 460] width 212 height 44
type input "stephenrobb@nhs.net"
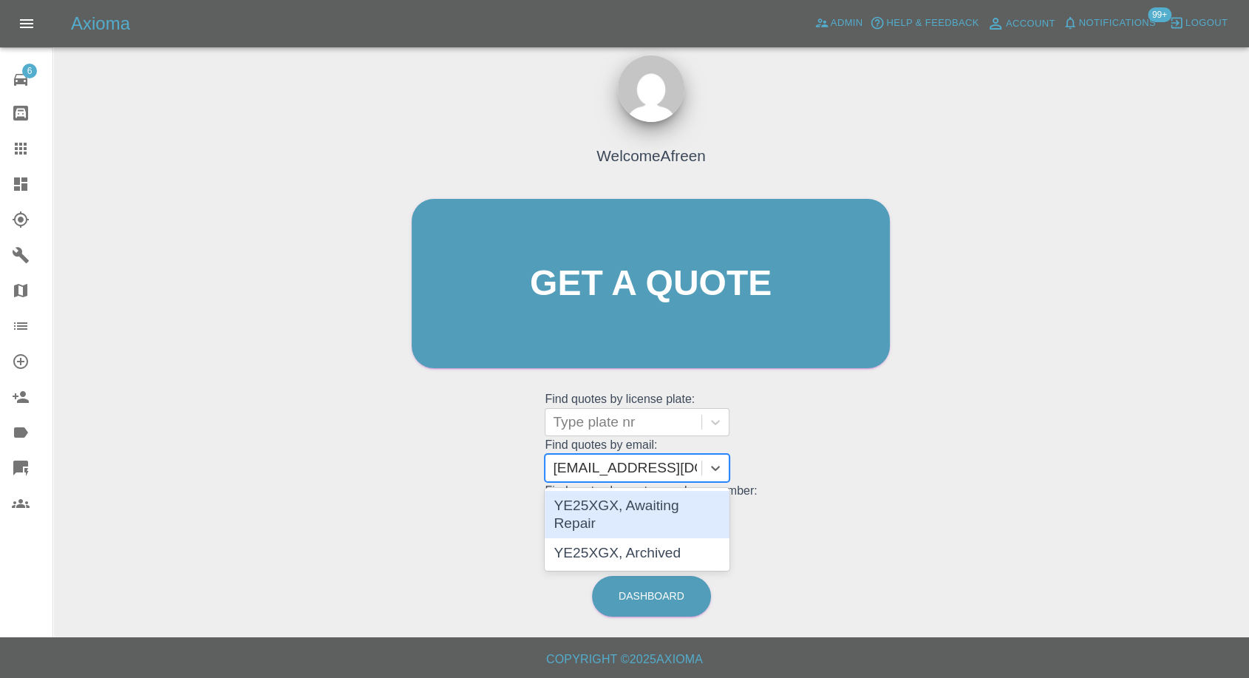
click at [648, 506] on div "YE25XGX, Awaiting Repair" at bounding box center [637, 514] width 185 height 47
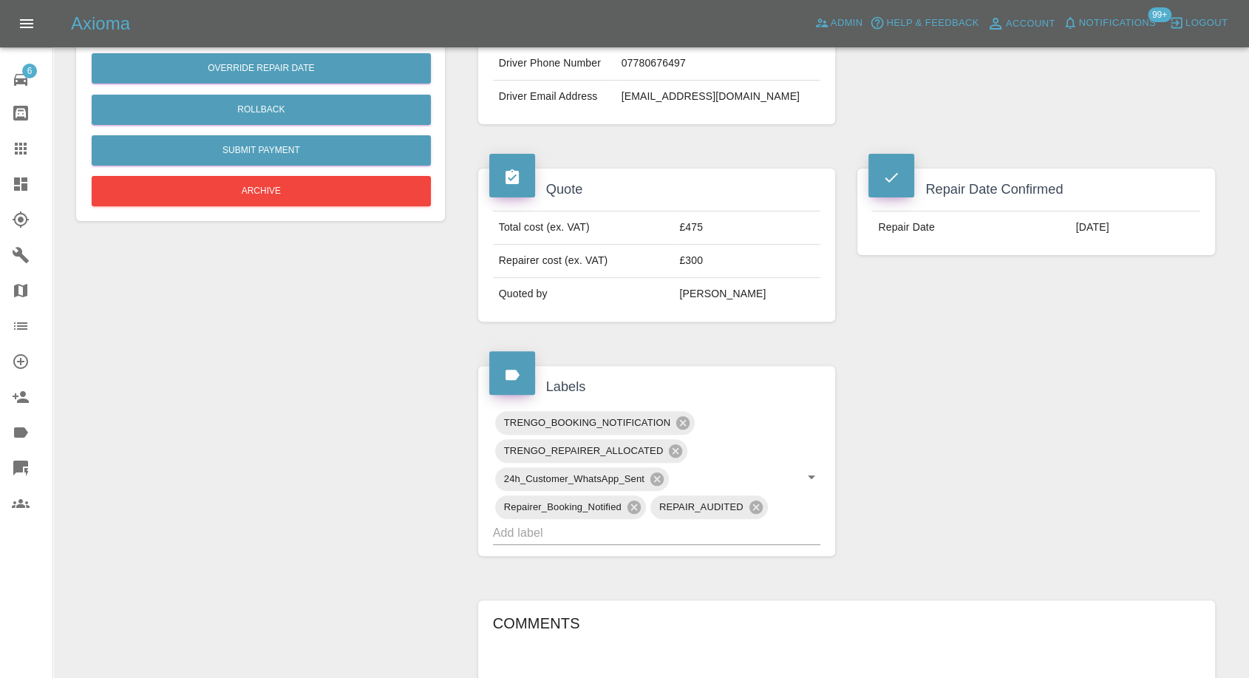
scroll to position [795, 0]
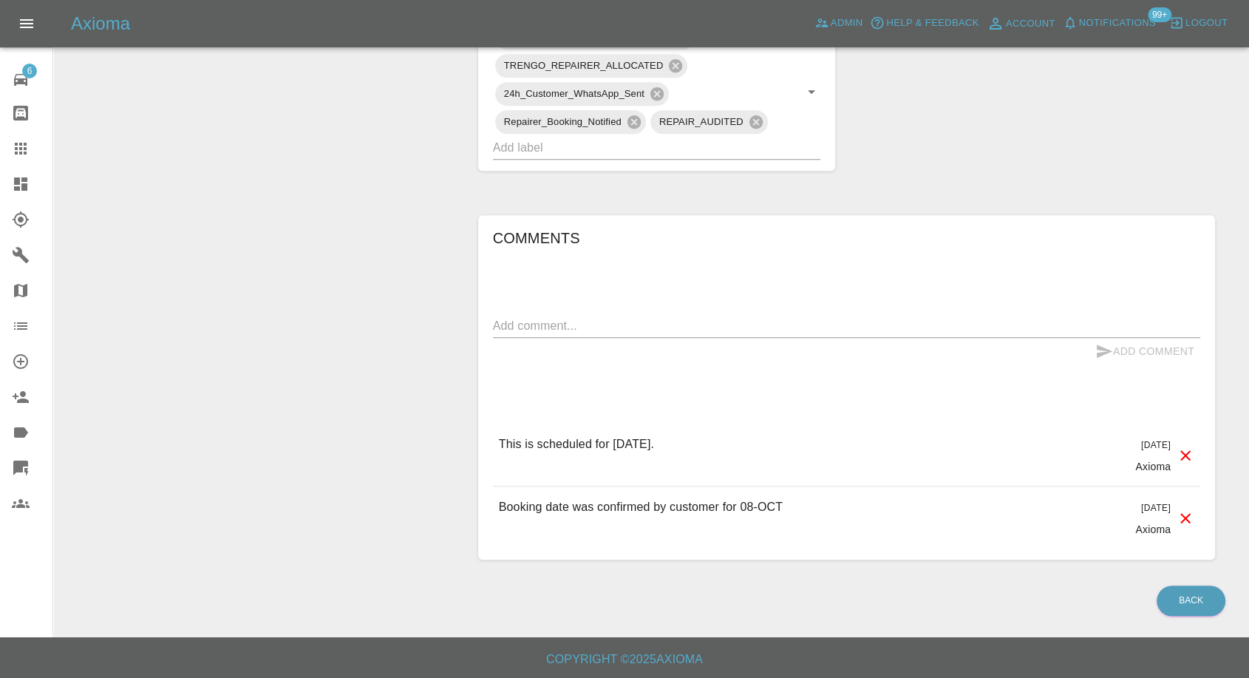
click at [0, 155] on link "Claims" at bounding box center [26, 148] width 52 height 35
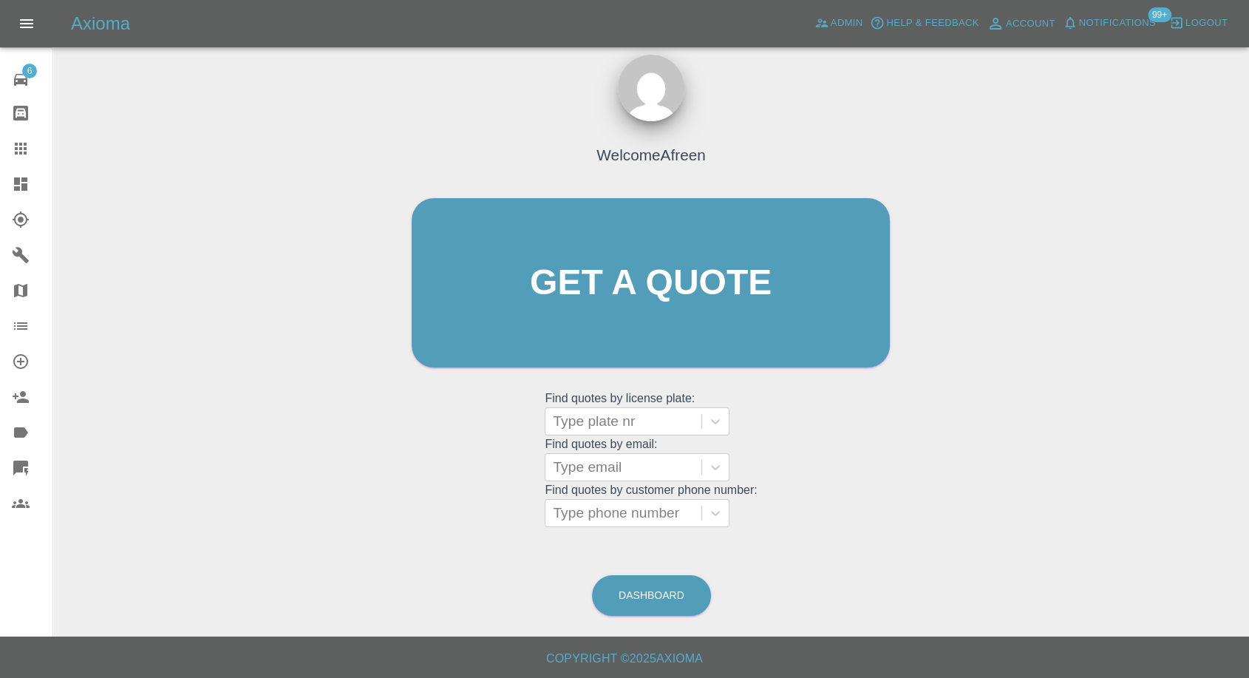
scroll to position [13, 0]
click at [613, 475] on div at bounding box center [623, 467] width 141 height 21
paste input ""aidon.mcdermott@yahoo.com" <undefined>"
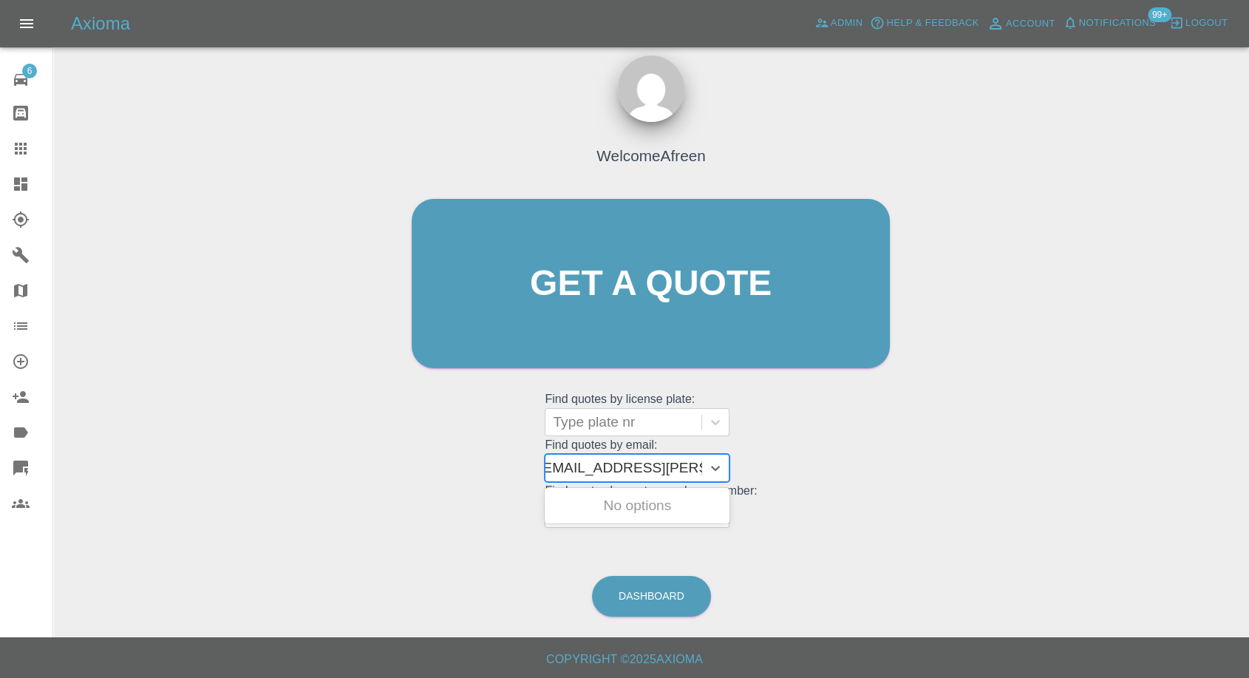
drag, startPoint x: 605, startPoint y: 460, endPoint x: 941, endPoint y: 444, distance: 336.6
click at [941, 444] on div "Welcome Afreen Get a quote Get a quote Find quotes by license plate: Type plate…" at bounding box center [651, 354] width 1172 height 531
type input "aidon.mcdermott@yahoo.com"
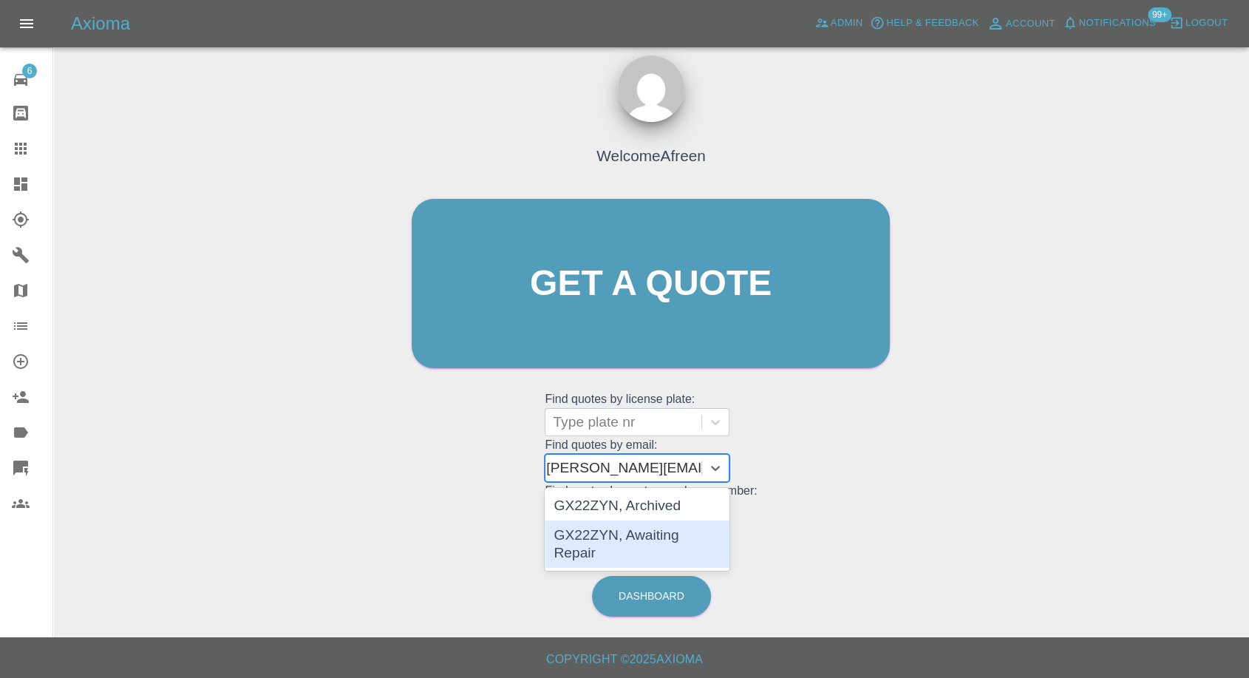
click at [687, 536] on div "GX22ZYN, Awaiting Repair" at bounding box center [637, 543] width 185 height 47
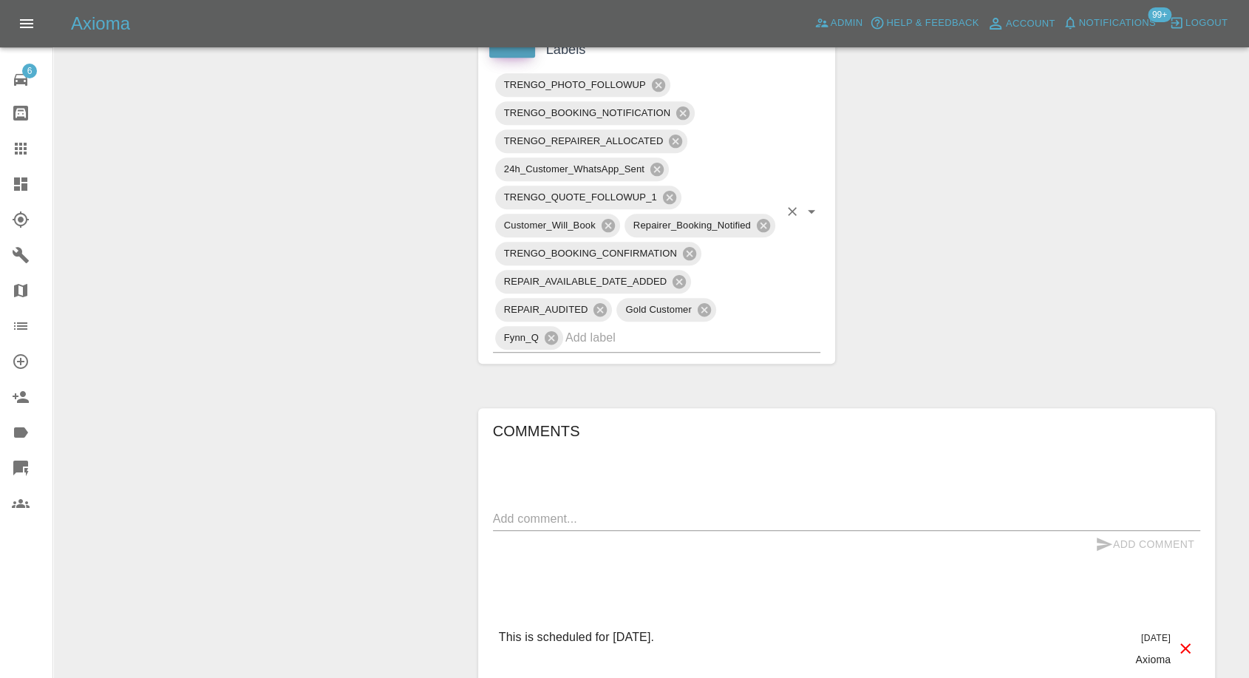
scroll to position [1067, 0]
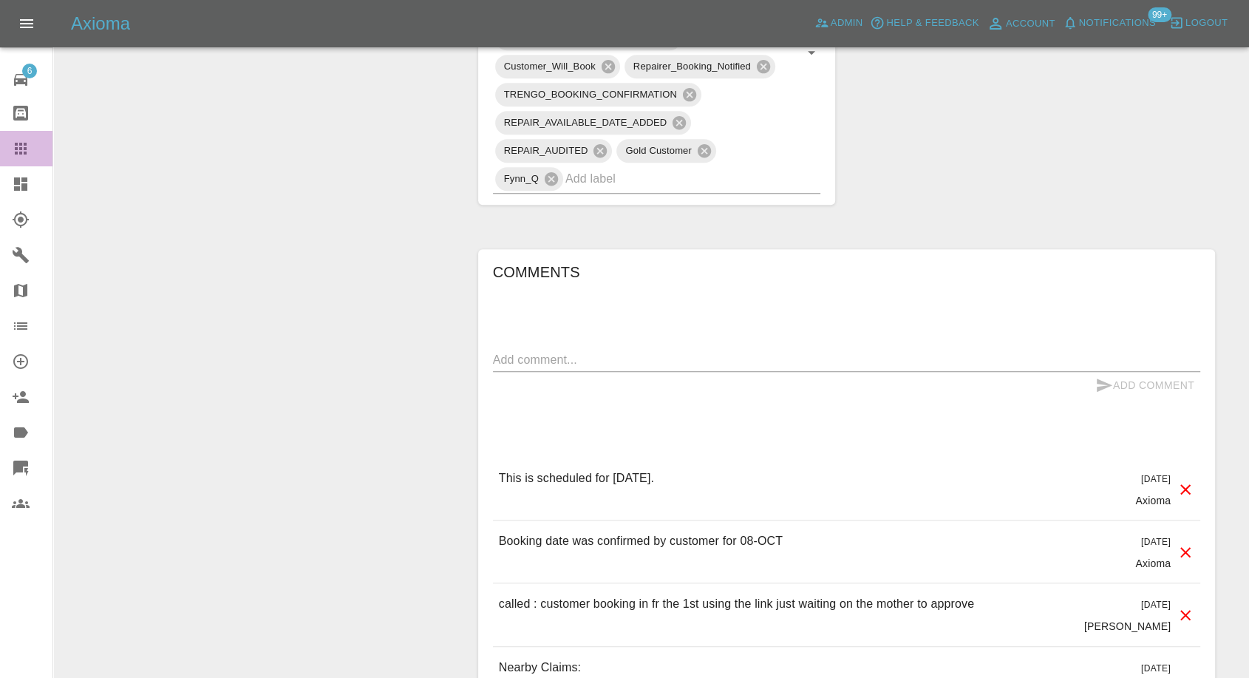
click at [10, 140] on link "Claims" at bounding box center [26, 148] width 52 height 35
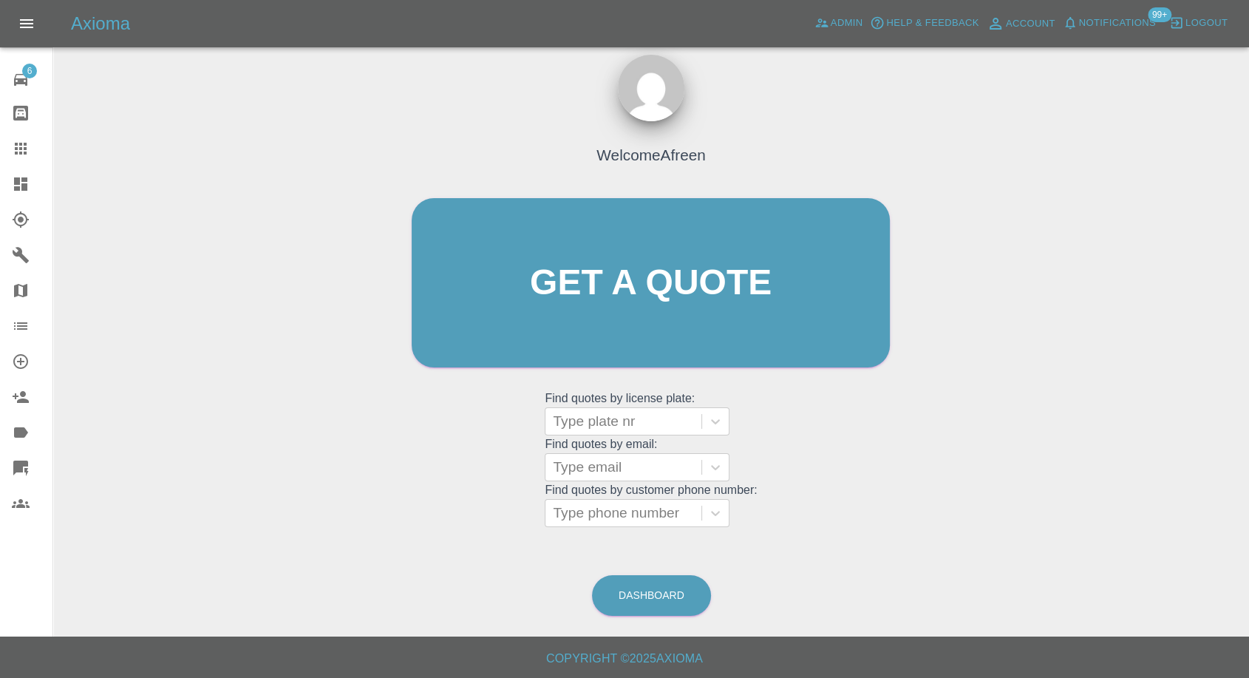
scroll to position [13, 0]
click at [643, 469] on div at bounding box center [623, 467] width 141 height 21
paste input "darren.reynolds@live.co.uk"
type input "darren.reynolds@live.co.uk"
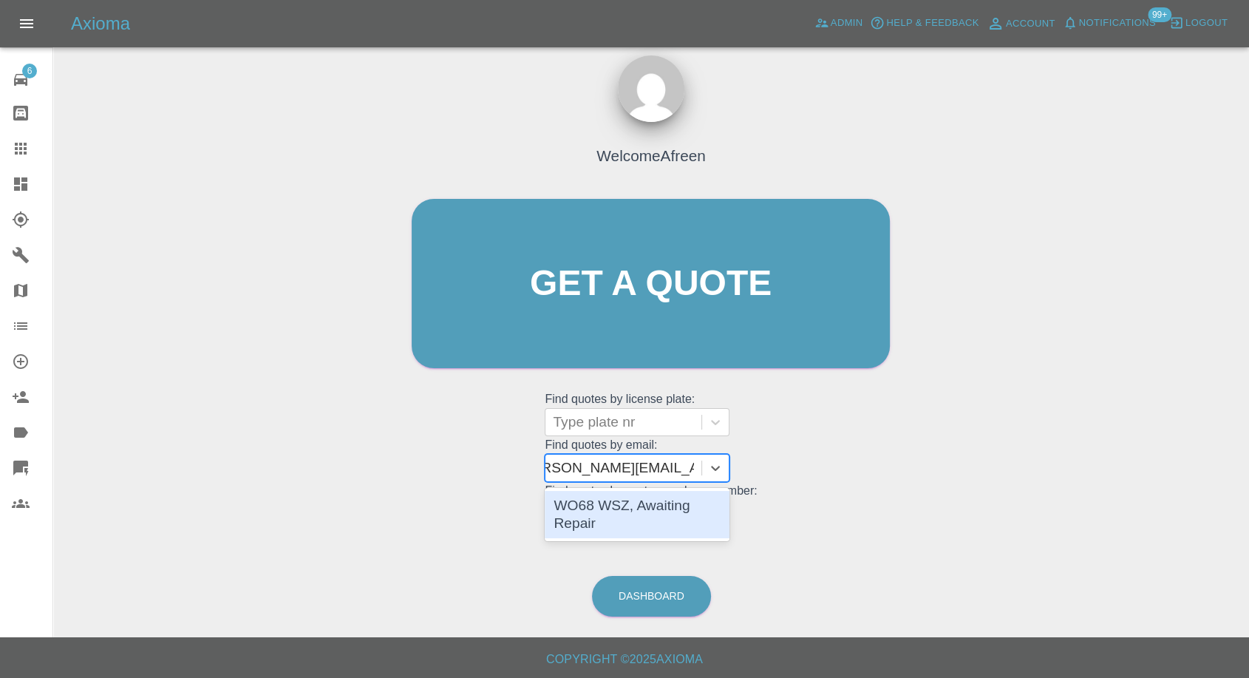
scroll to position [0, 21]
click at [621, 508] on div "WO68 WSZ, Awaiting Repair" at bounding box center [637, 514] width 185 height 47
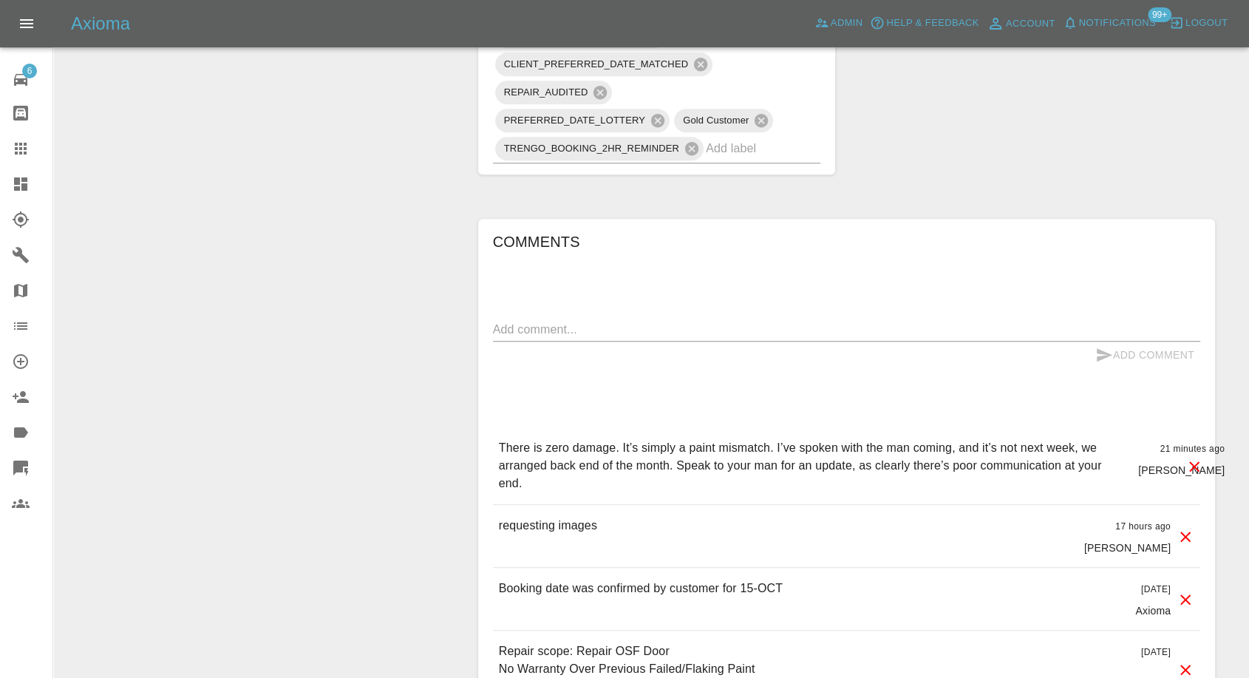
scroll to position [1231, 0]
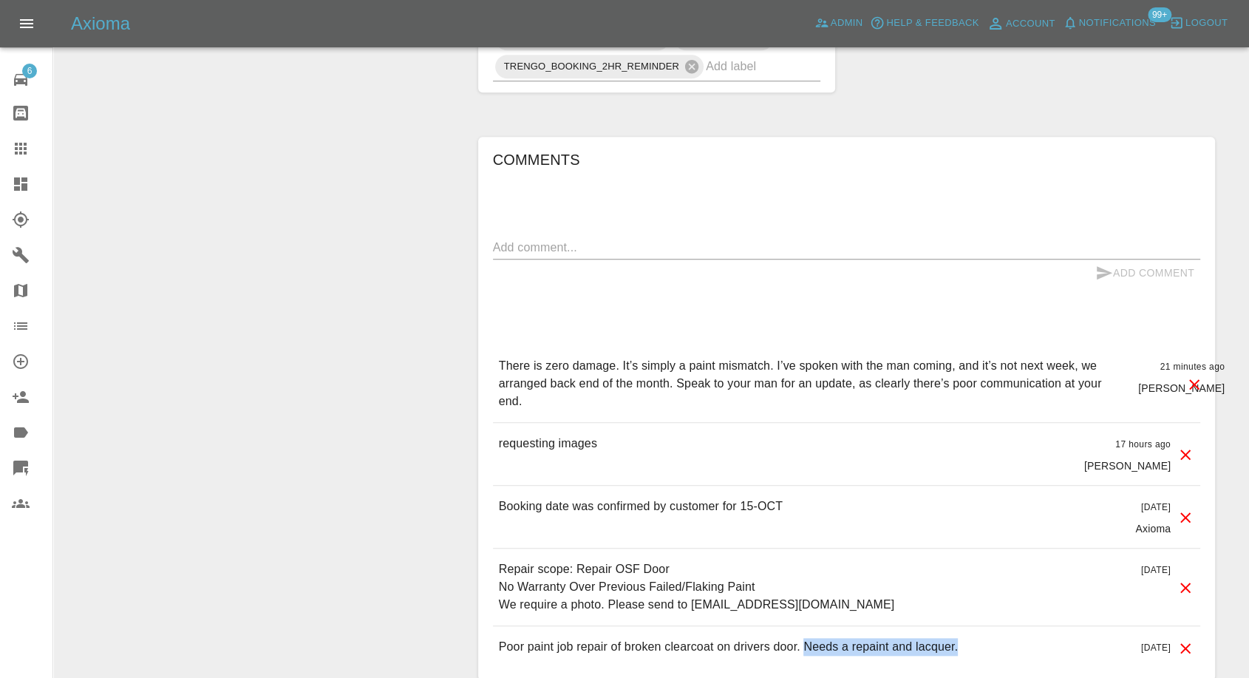
drag, startPoint x: 805, startPoint y: 605, endPoint x: 976, endPoint y: 591, distance: 171.2
click at [976, 626] on div "Poor paint job repair of broken clearcoat on drivers door. Needs a repaint and …" at bounding box center [846, 647] width 707 height 42
copy p "Needs a repaint and lacquer."
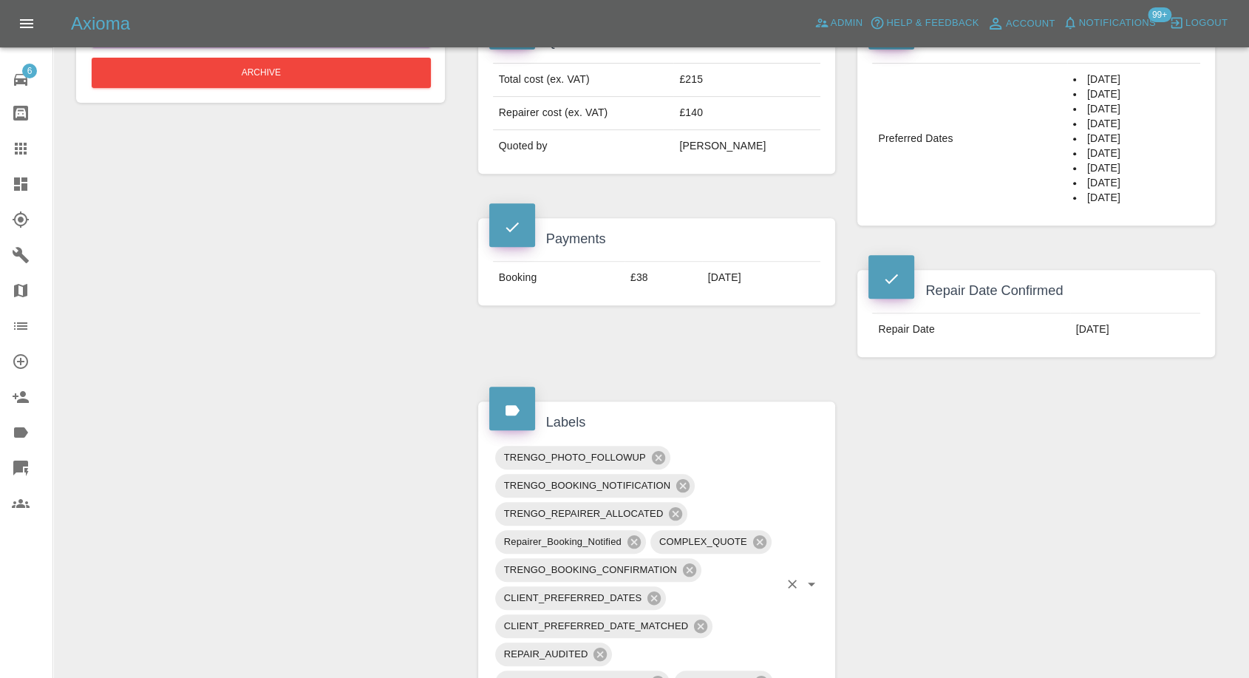
scroll to position [733, 0]
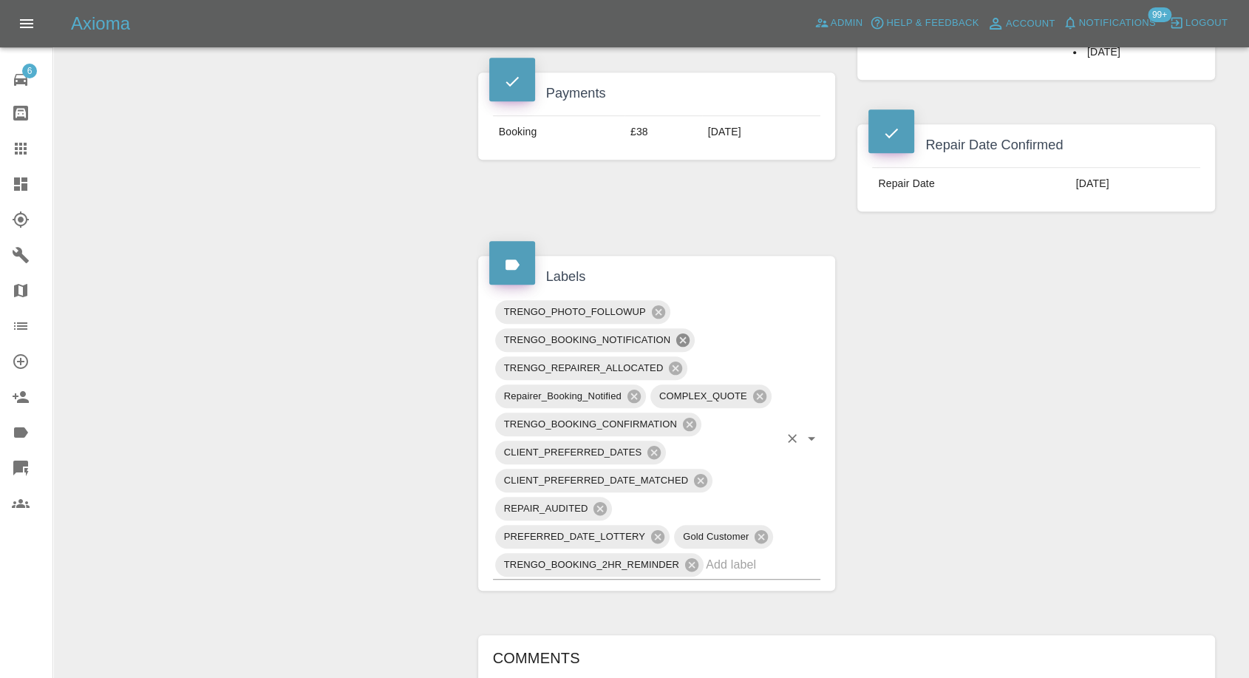
click at [686, 332] on icon at bounding box center [683, 340] width 16 height 16
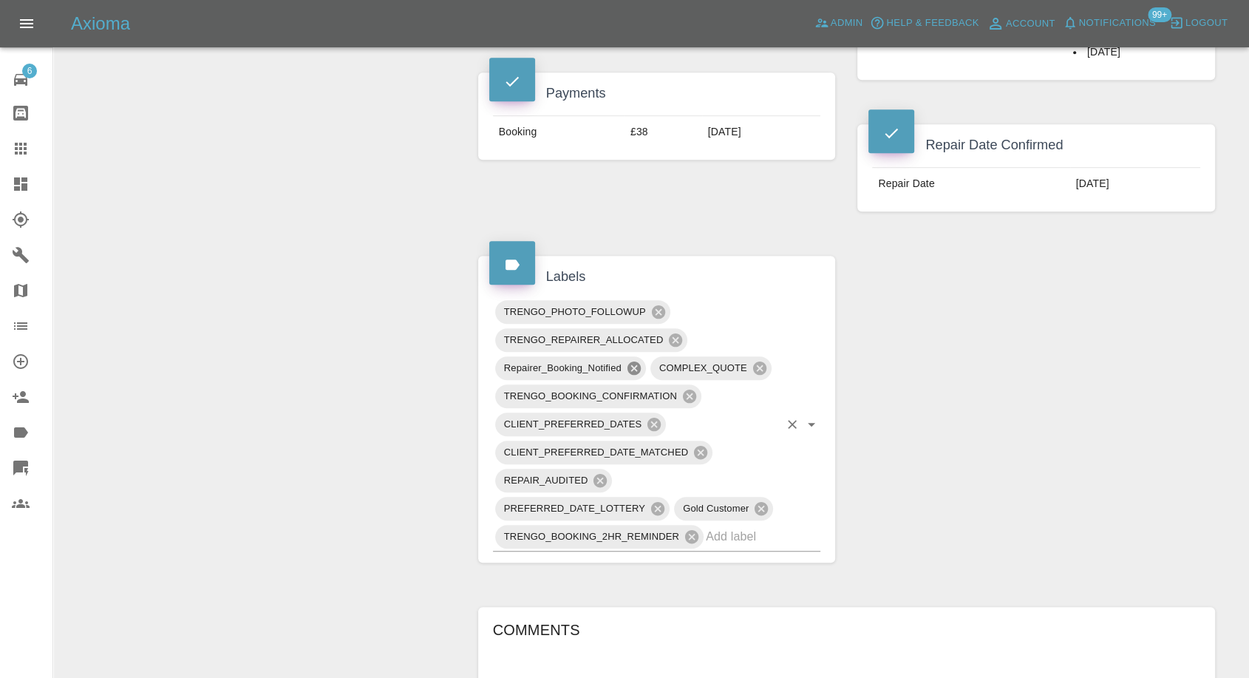
click at [638, 361] on icon at bounding box center [633, 367] width 13 height 13
click at [687, 389] on icon at bounding box center [689, 395] width 13 height 13
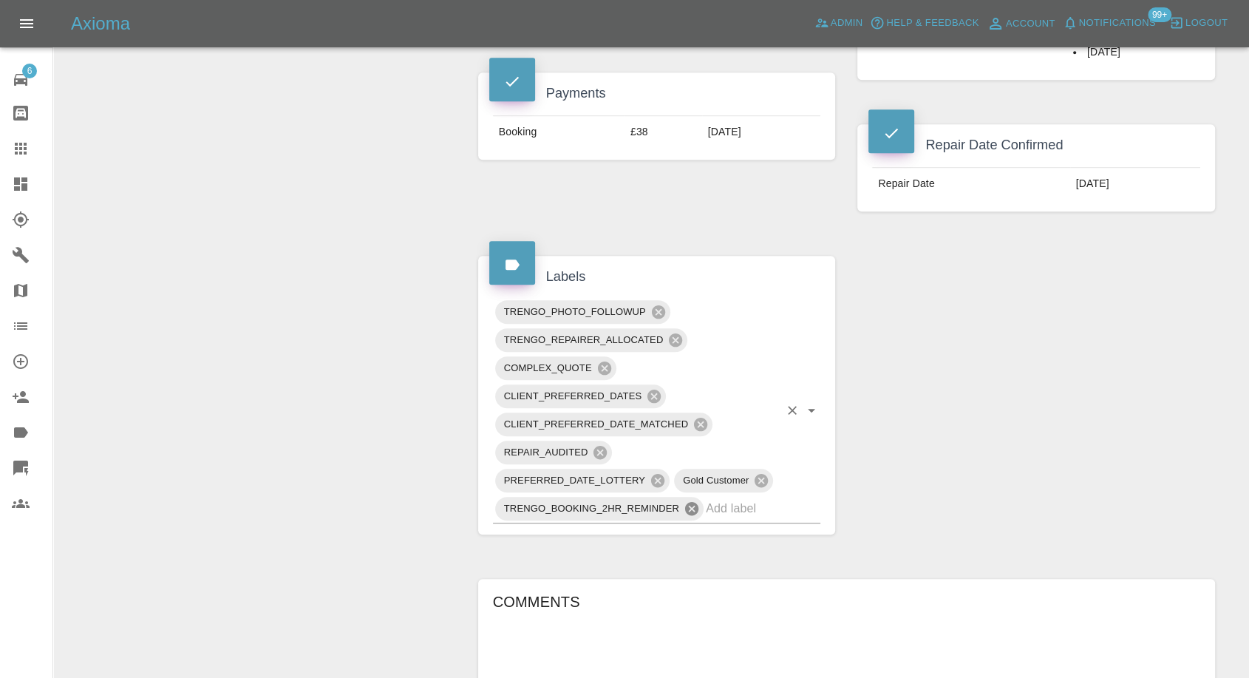
click at [689, 500] on icon at bounding box center [692, 508] width 16 height 16
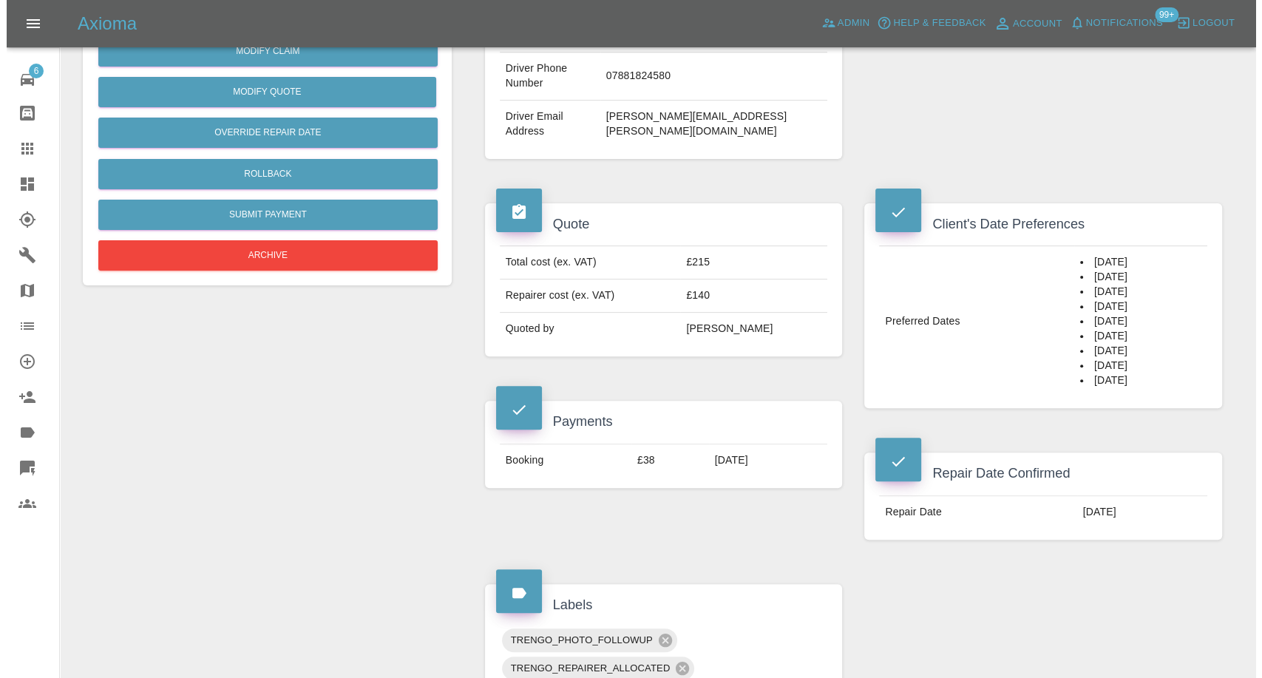
scroll to position [404, 0]
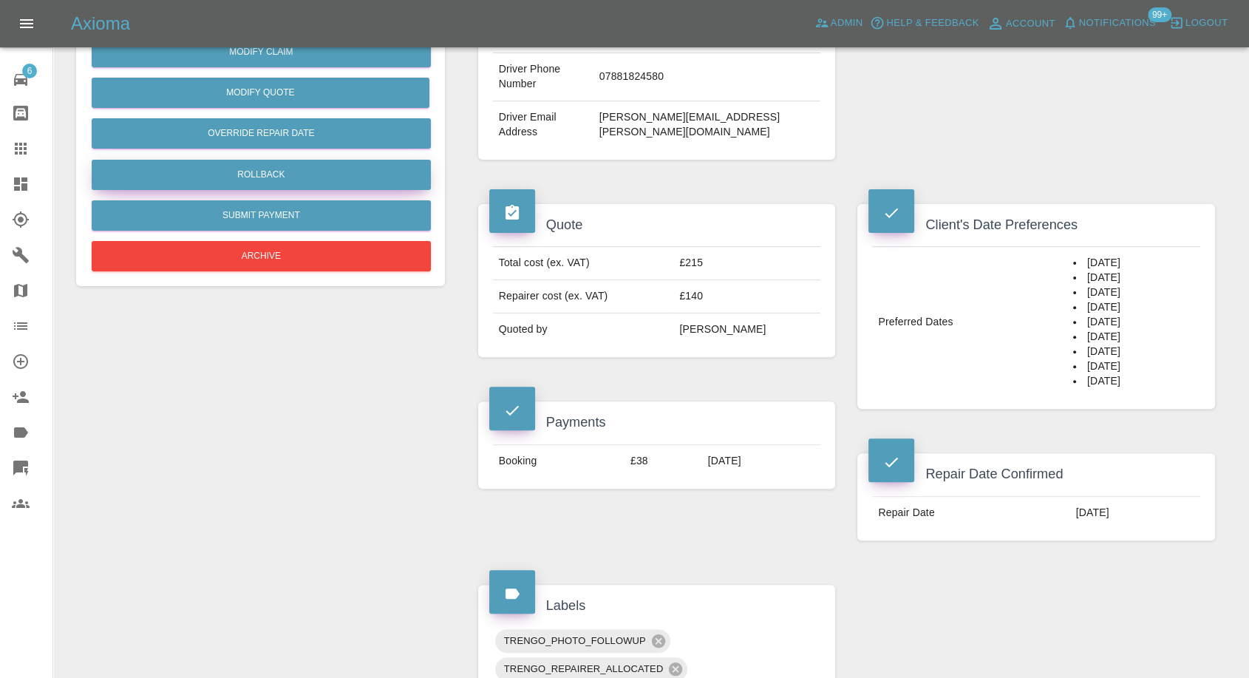
click at [307, 183] on button "Rollback" at bounding box center [261, 175] width 339 height 30
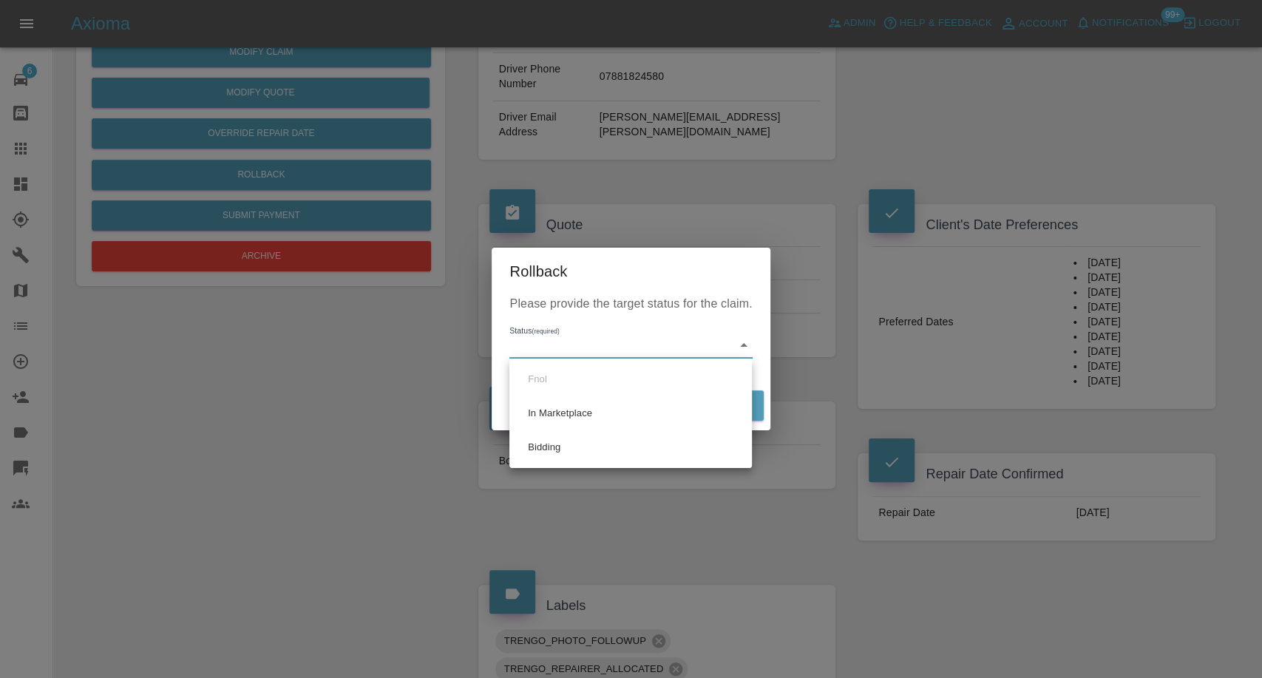
click at [579, 344] on body "Axioma Admin Help & Feedback Account Notifications 99+ Logout 6 Repair home Bod…" at bounding box center [631, 580] width 1262 height 1969
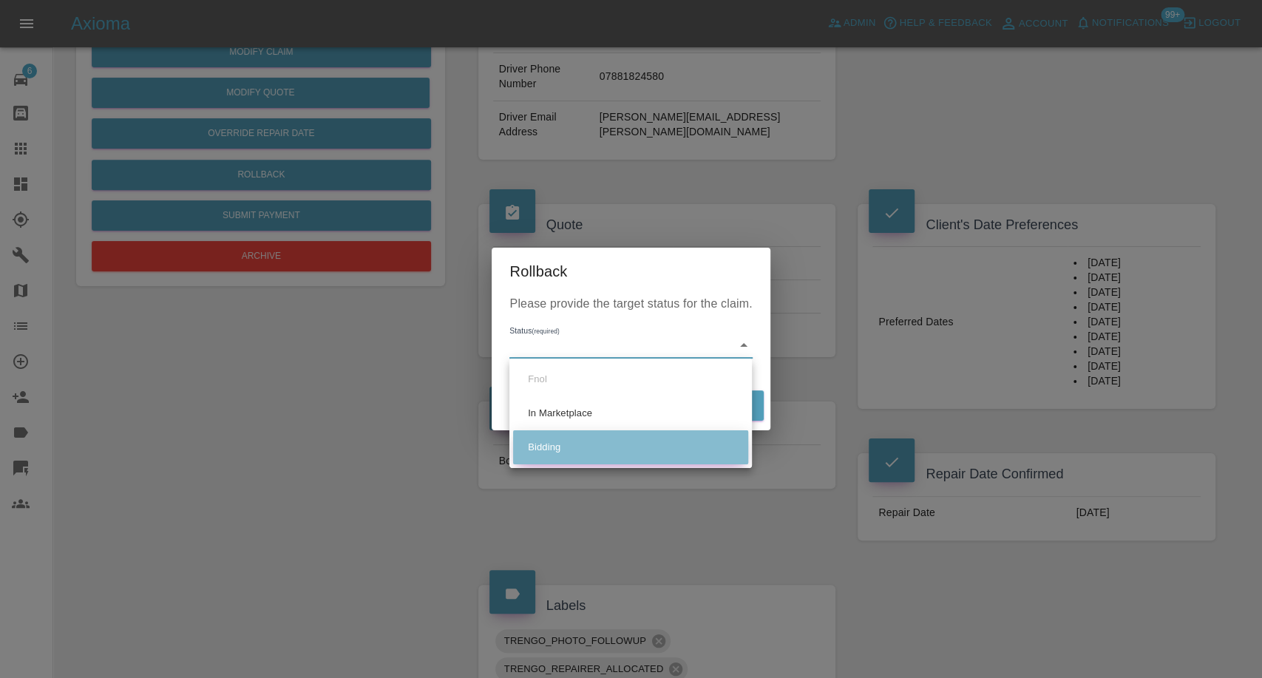
click at [565, 445] on li "Bidding" at bounding box center [630, 447] width 235 height 34
type input "bidding"
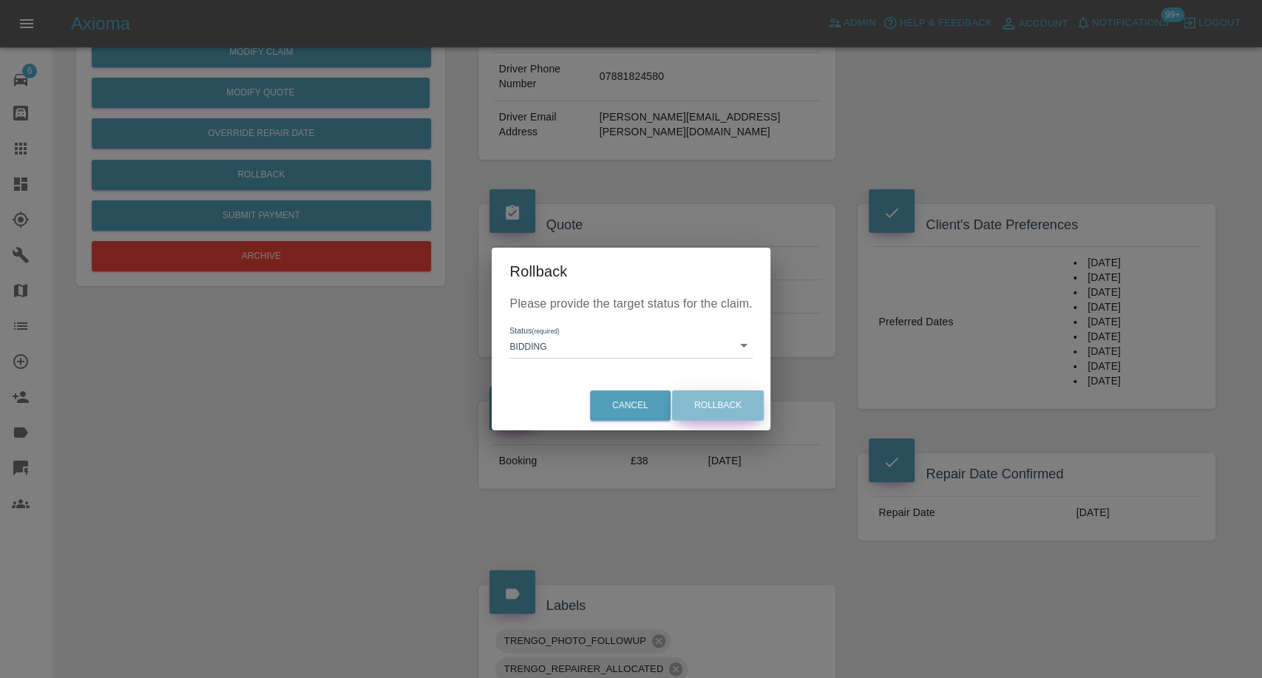
click at [733, 407] on button "Rollback" at bounding box center [718, 405] width 92 height 30
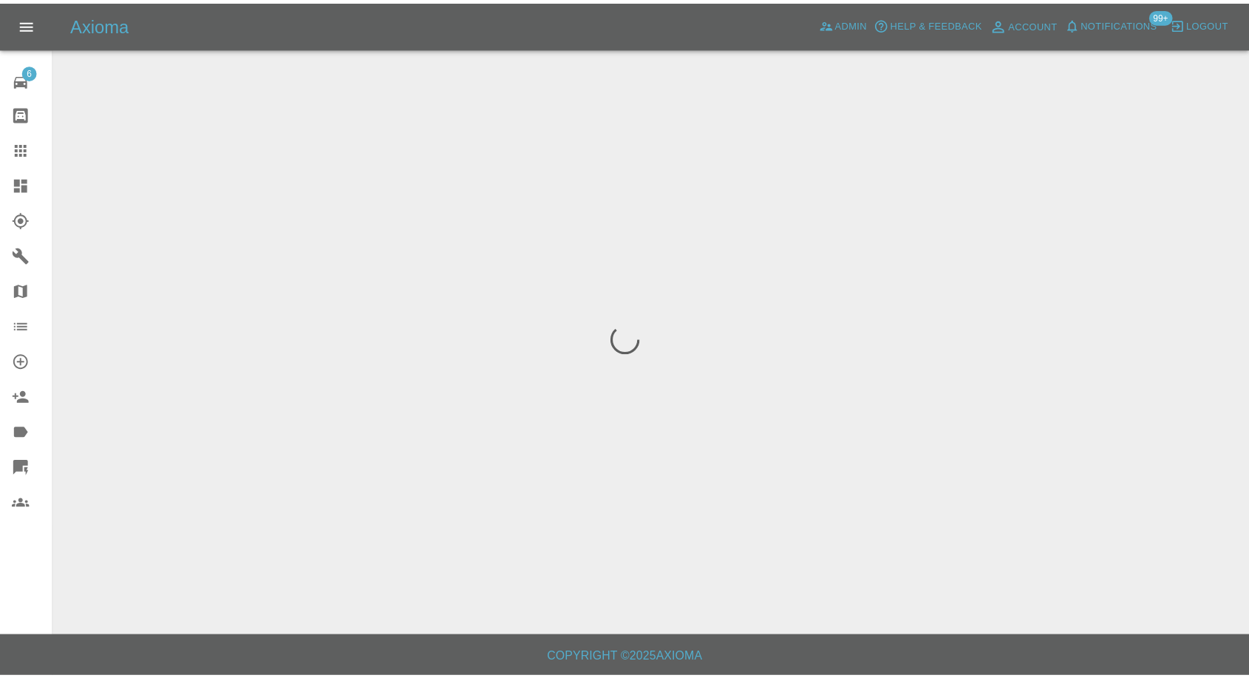
scroll to position [0, 0]
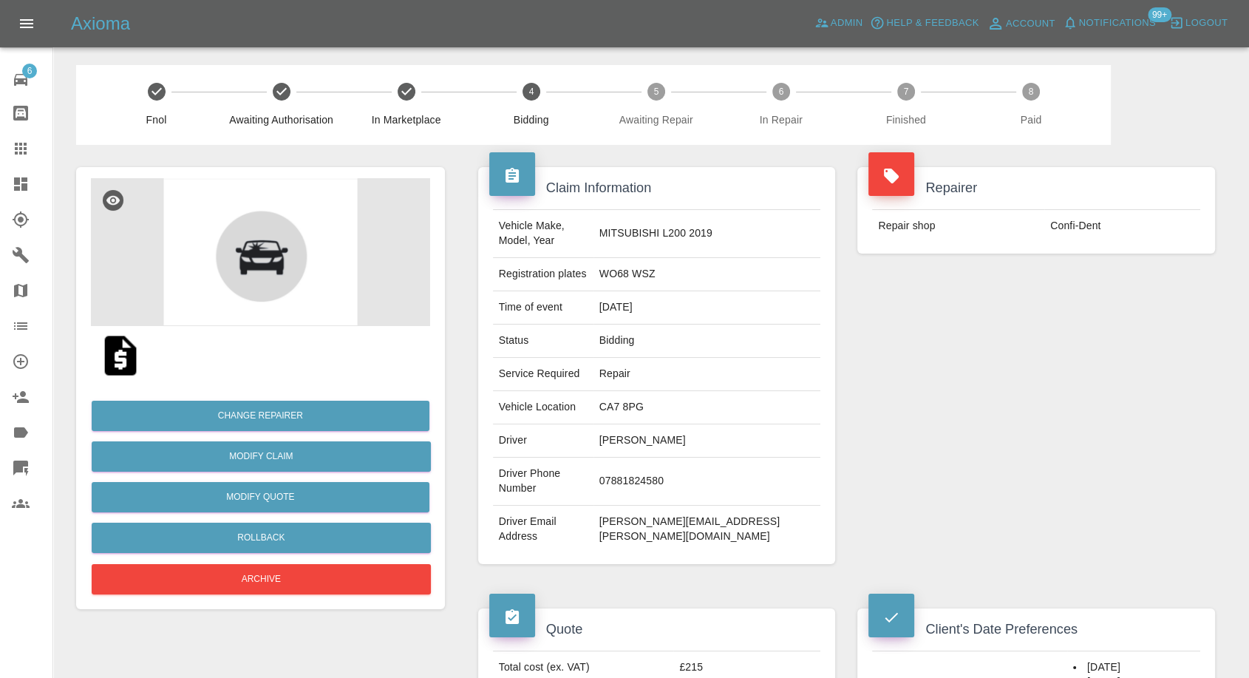
click at [25, 153] on icon at bounding box center [21, 149] width 12 height 12
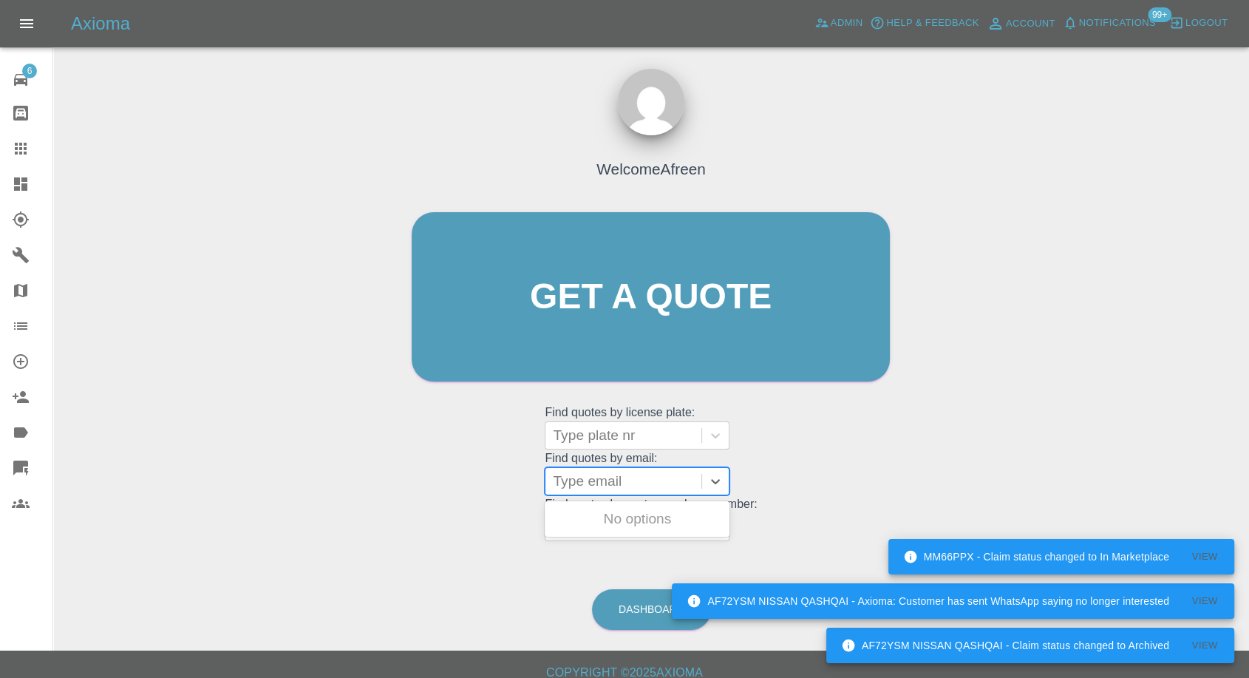
click at [596, 489] on div at bounding box center [623, 481] width 141 height 21
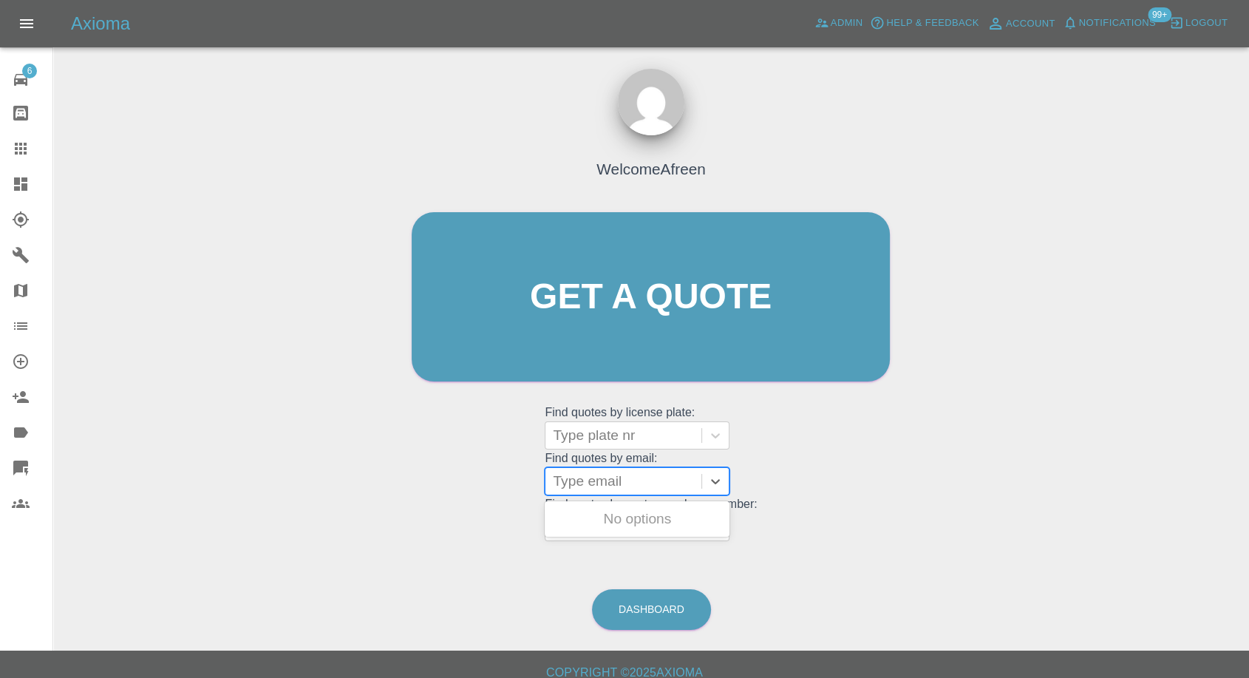
paste input "darren.reynolds@live.co.uk"
type input "darren.reynolds@live.co.uk"
click at [644, 520] on div "WO68 WSZ, Bidding" at bounding box center [637, 519] width 185 height 30
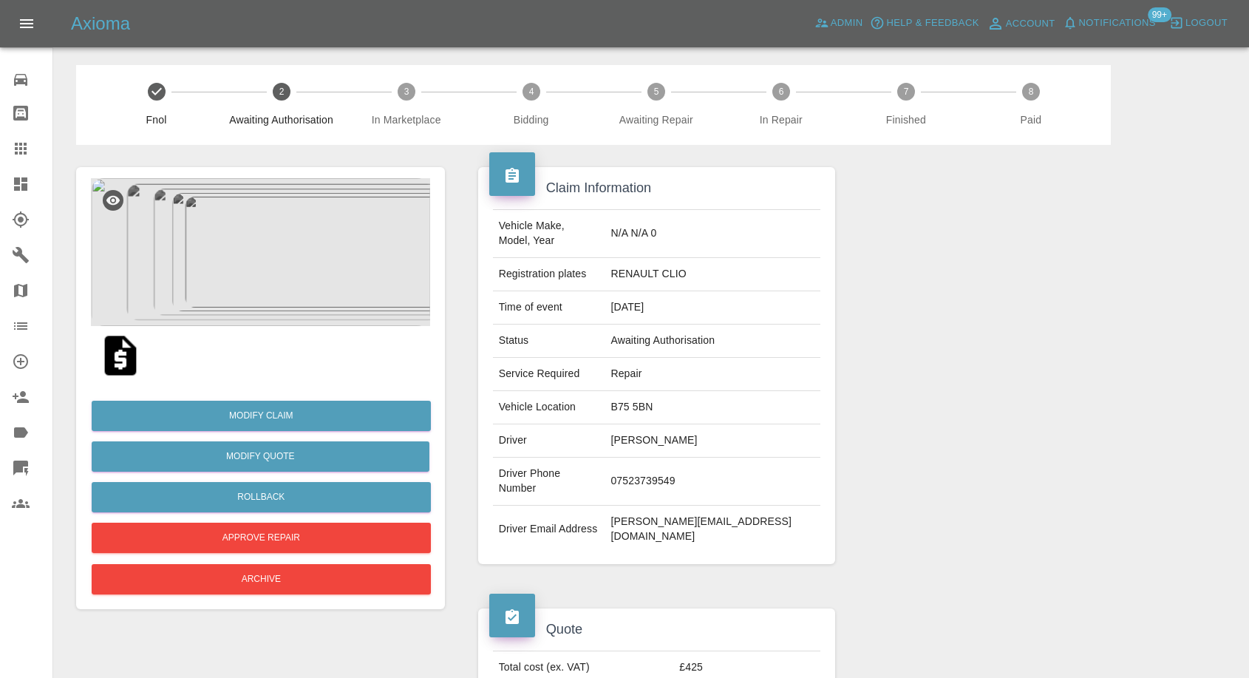
scroll to position [164, 0]
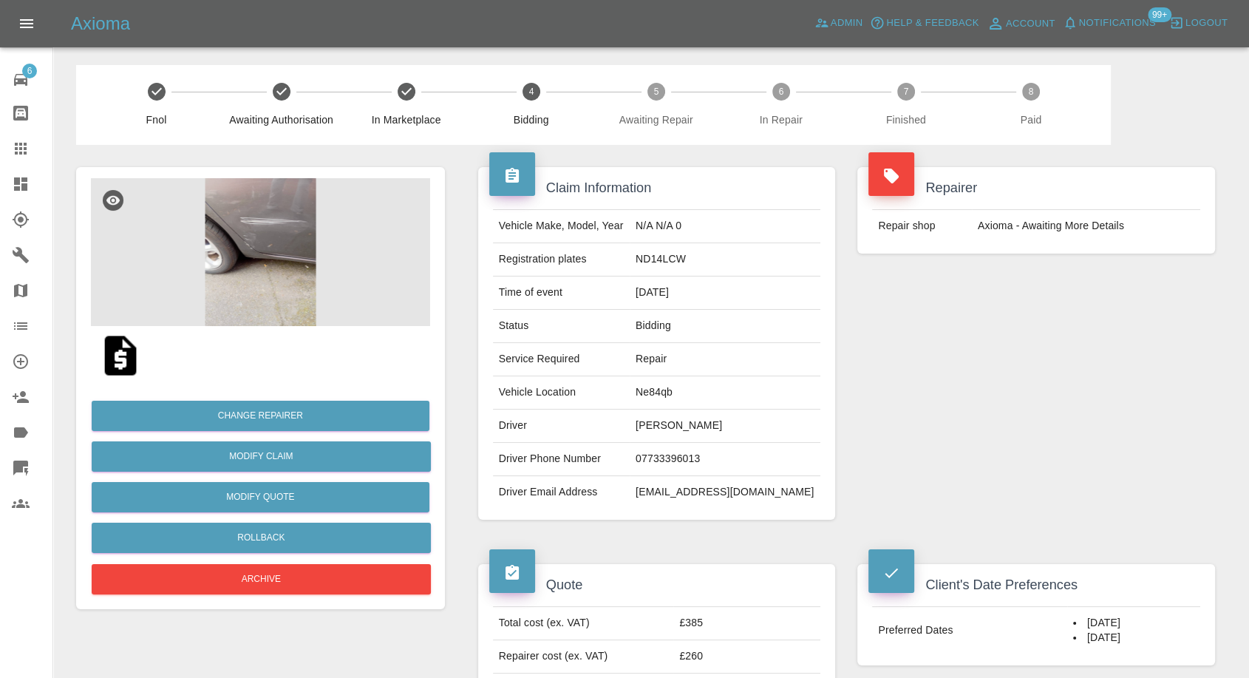
click at [688, 256] on td "ND14LCW" at bounding box center [725, 259] width 191 height 33
copy td "ND14LCW"
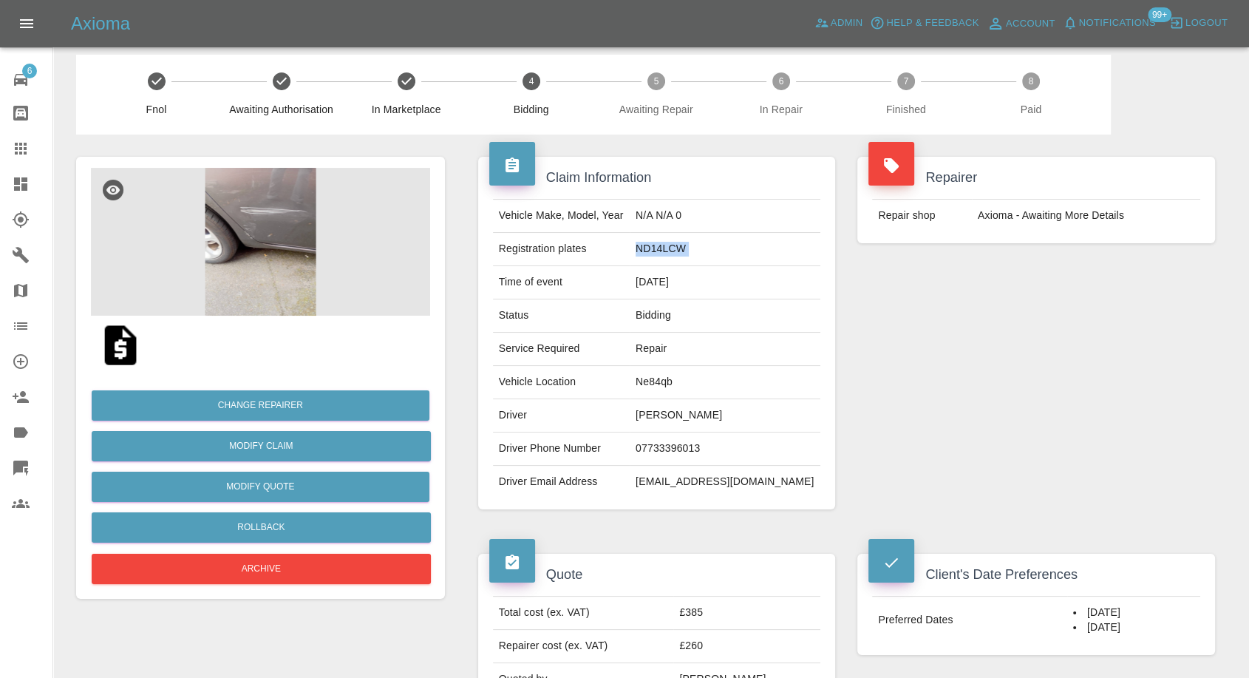
scroll to position [82, 0]
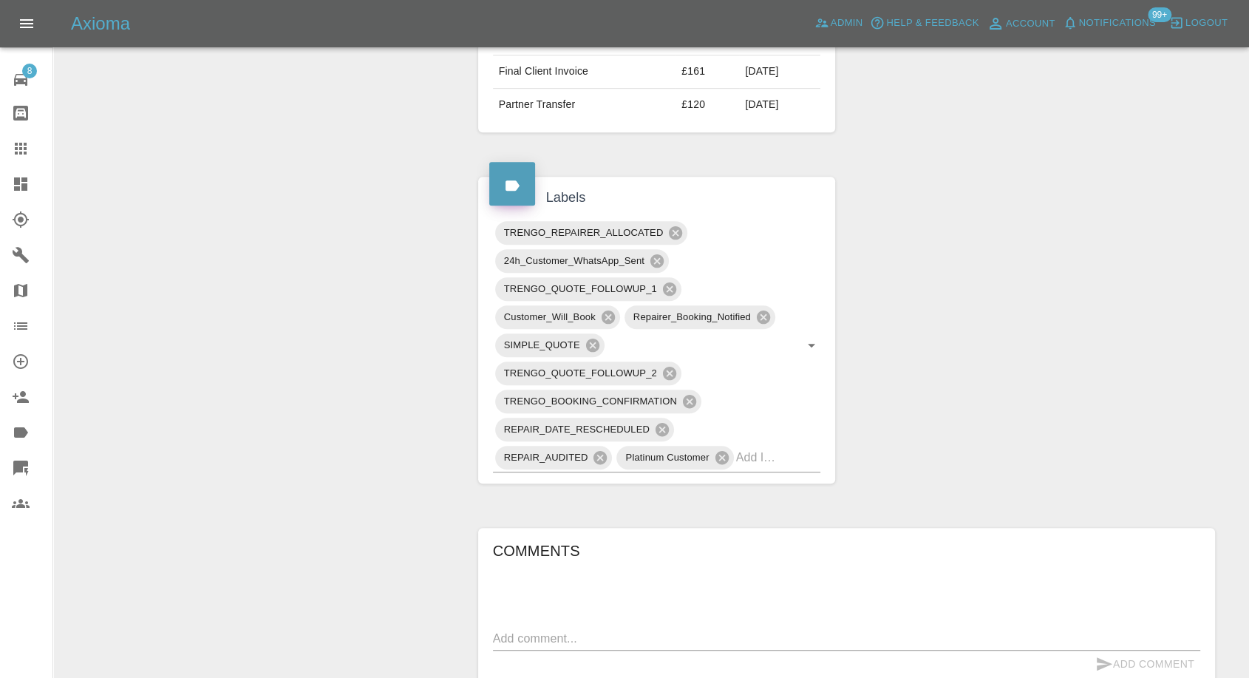
scroll to position [1067, 0]
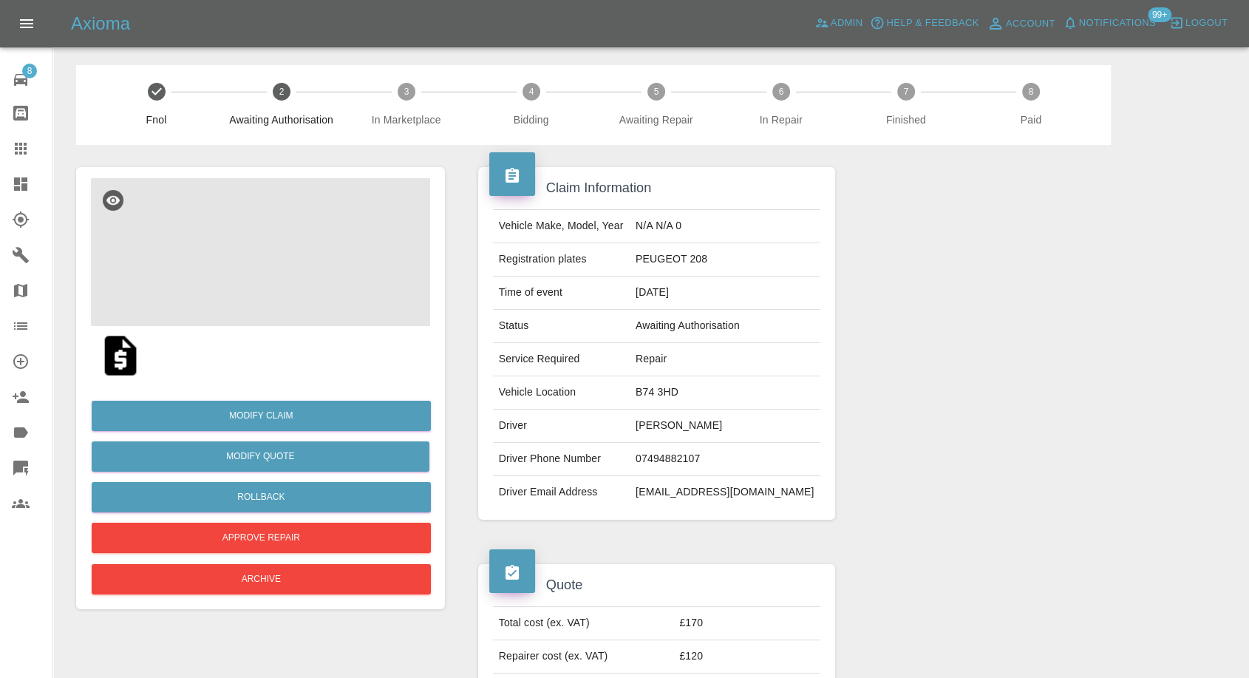
click at [246, 237] on img at bounding box center [260, 252] width 339 height 148
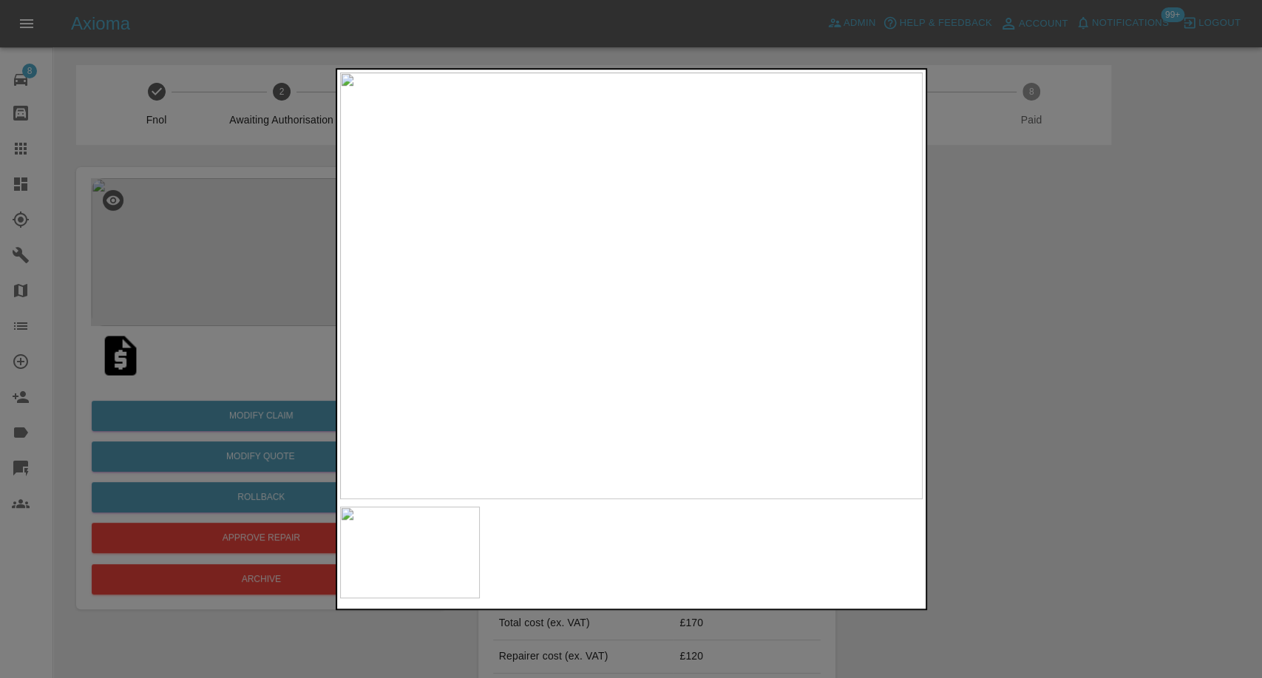
drag, startPoint x: 1014, startPoint y: 445, endPoint x: 970, endPoint y: 425, distance: 48.0
click at [1015, 445] on div at bounding box center [631, 339] width 1262 height 678
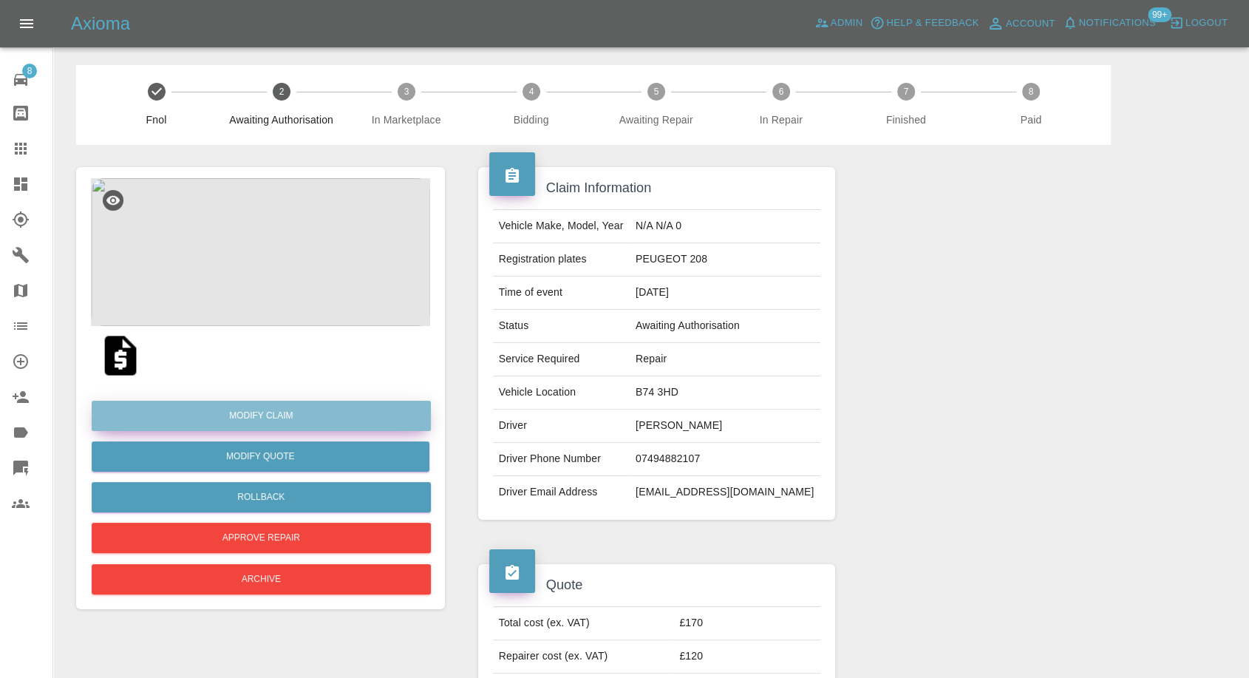
click at [256, 413] on link "Modify Claim" at bounding box center [261, 416] width 339 height 30
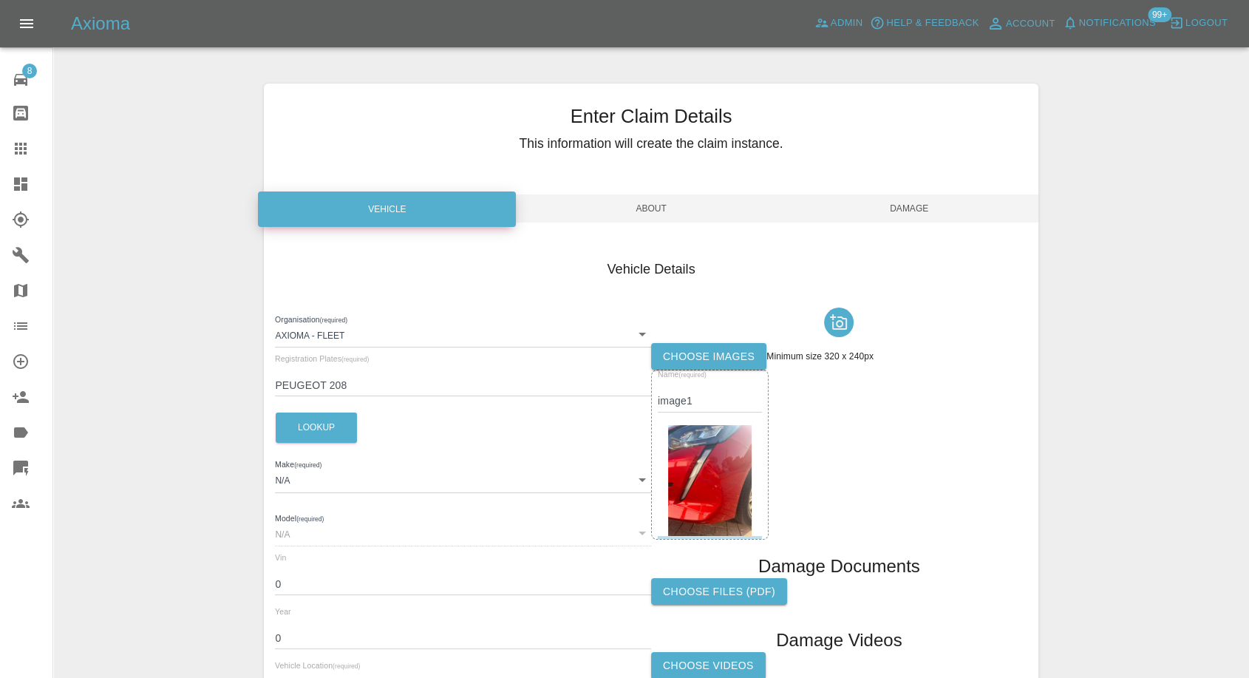
click at [709, 356] on label "Choose images" at bounding box center [708, 356] width 115 height 27
click at [0, 0] on input "Choose images" at bounding box center [0, 0] width 0 height 0
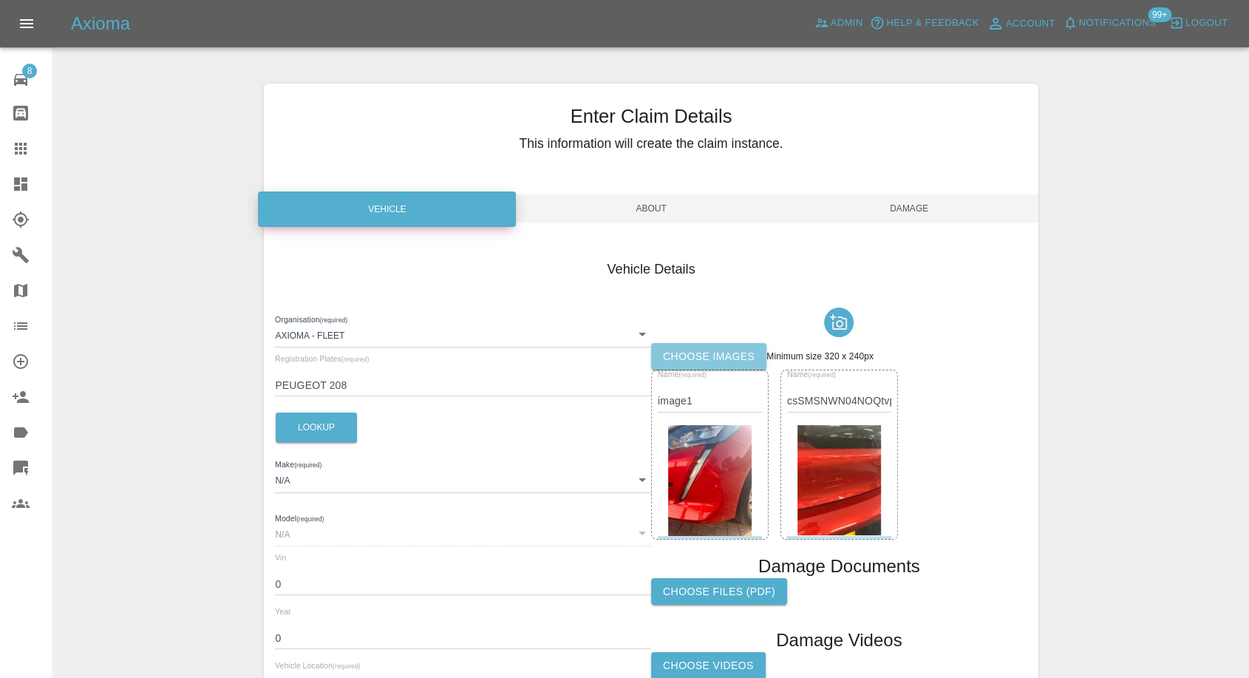
click at [681, 355] on label "Choose images" at bounding box center [708, 356] width 115 height 27
click at [0, 0] on input "Choose images" at bounding box center [0, 0] width 0 height 0
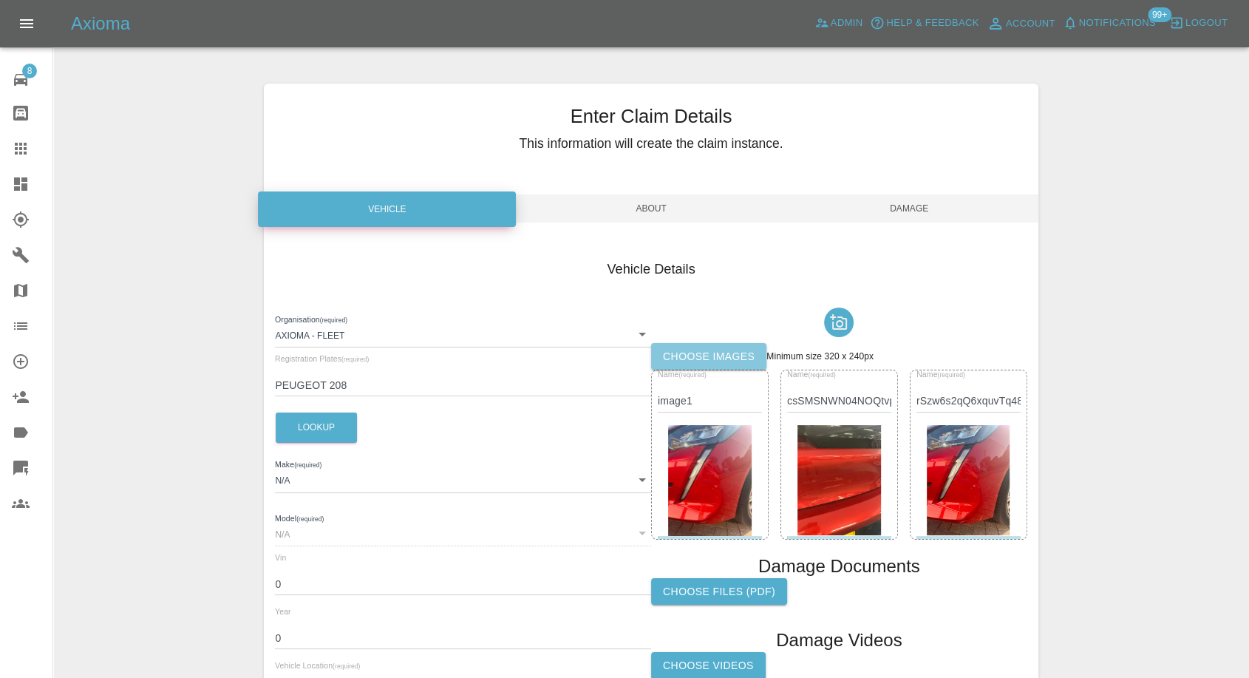
click at [711, 366] on label "Choose images" at bounding box center [708, 356] width 115 height 27
click at [0, 0] on input "Choose images" at bounding box center [0, 0] width 0 height 0
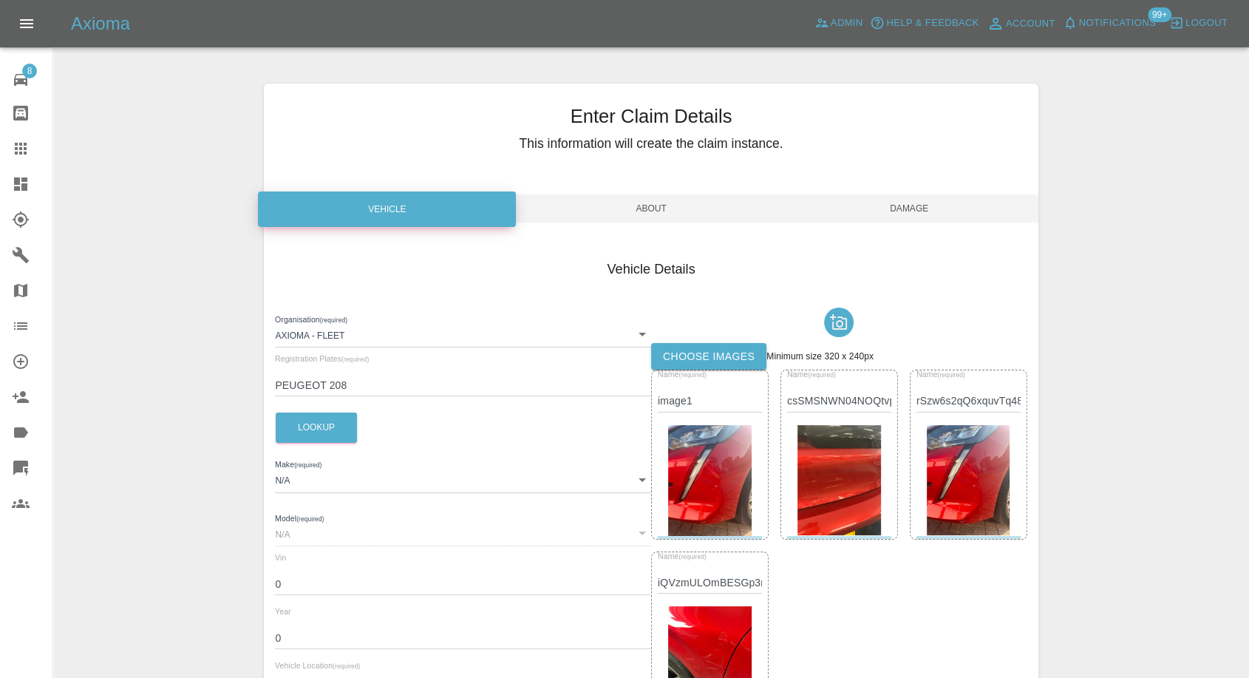
click at [902, 210] on span "Damage" at bounding box center [909, 208] width 258 height 28
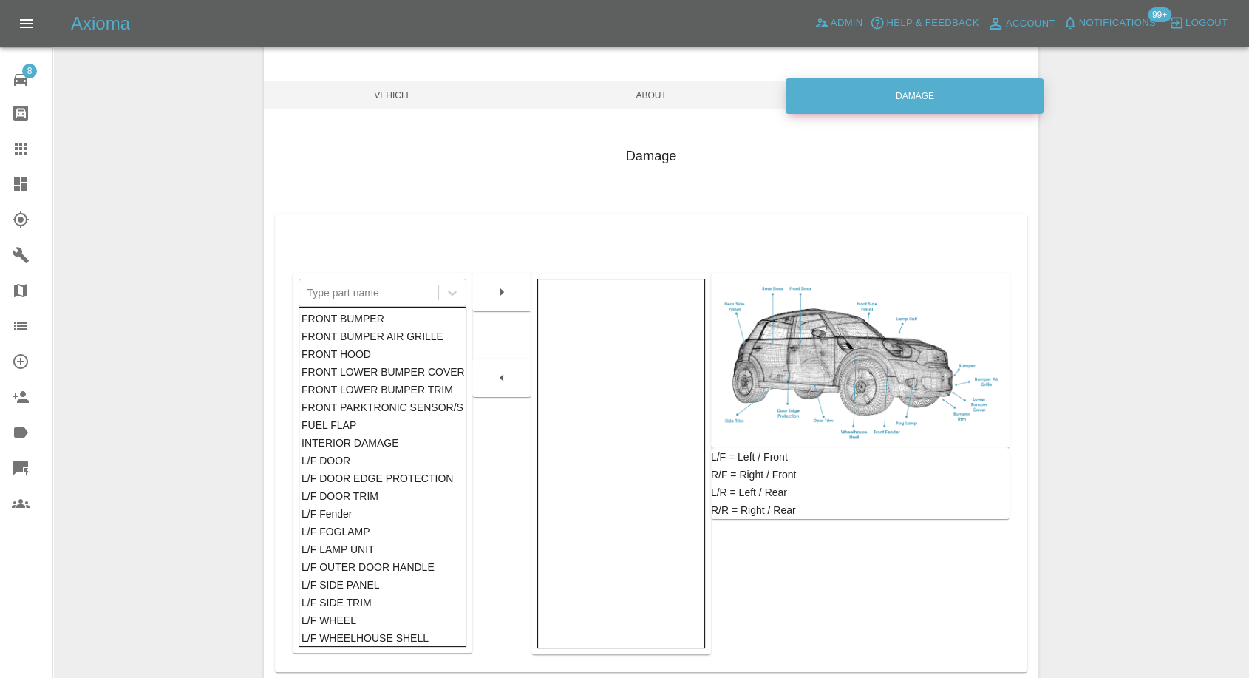
scroll to position [164, 0]
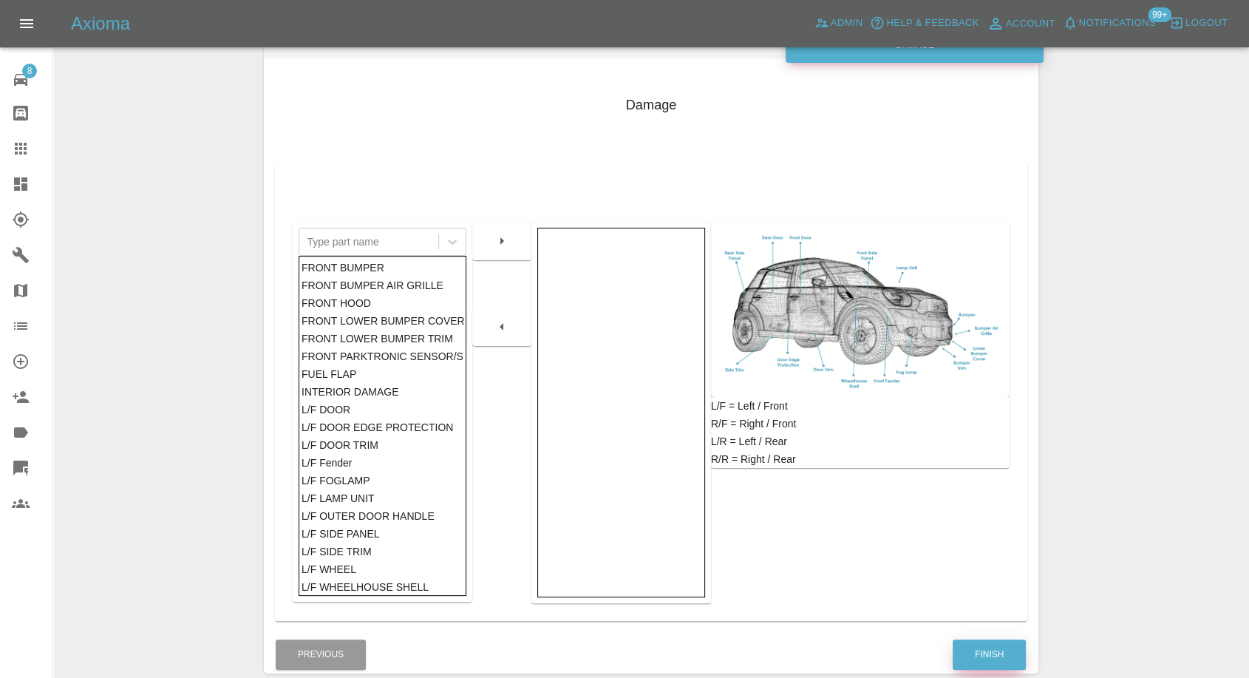
click at [1001, 648] on button "Finish" at bounding box center [989, 654] width 73 height 30
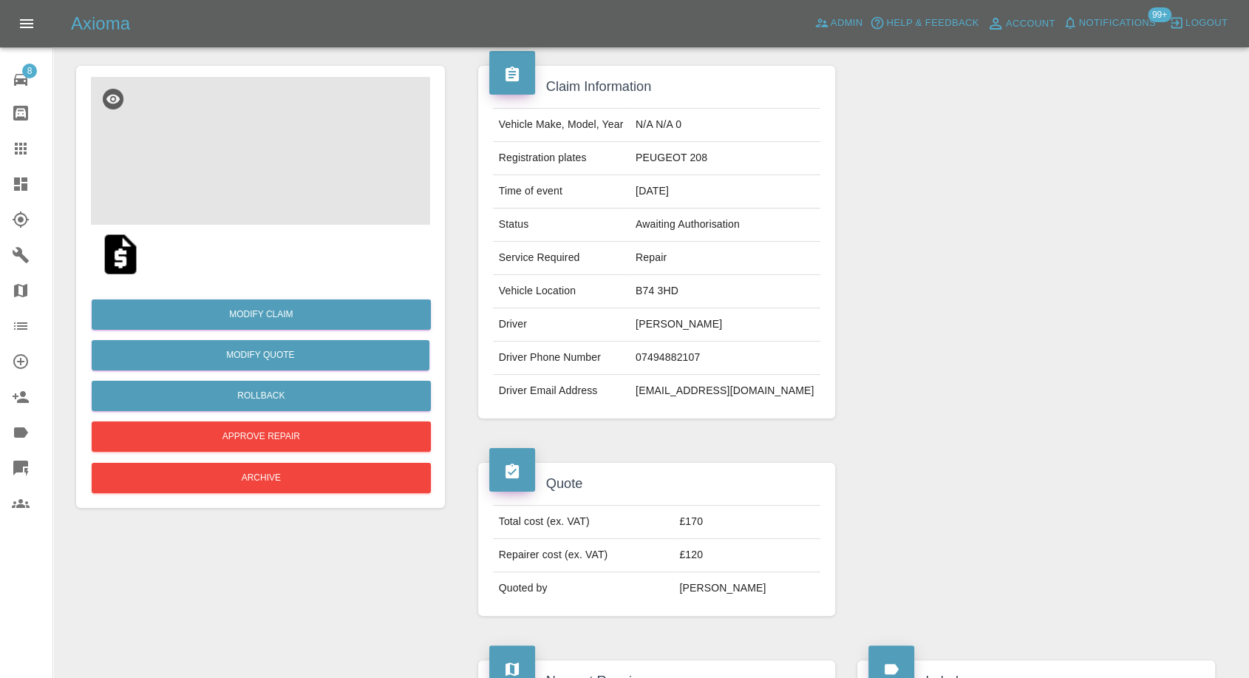
scroll to position [246, 0]
